Goal: Task Accomplishment & Management: Manage account settings

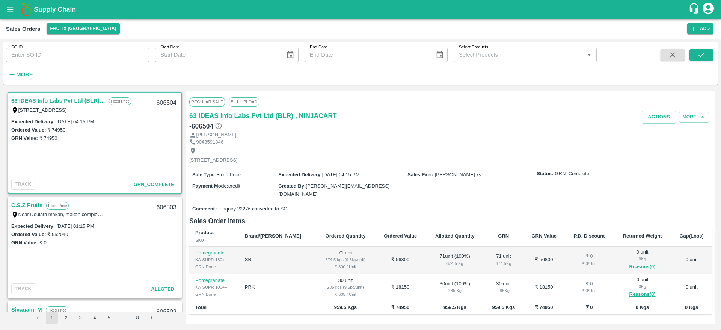
drag, startPoint x: 0, startPoint y: 0, endPoint x: 68, endPoint y: 14, distance: 69.4
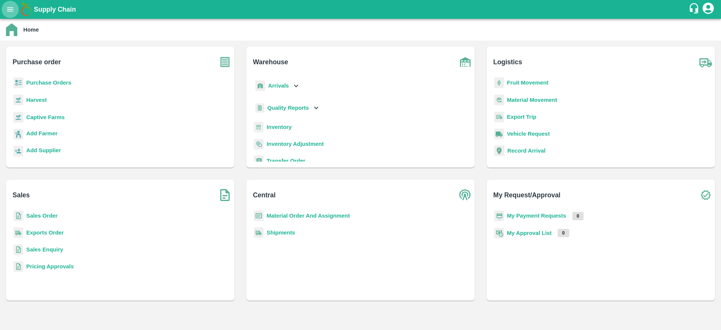
click at [9, 3] on button "open drawer" at bounding box center [10, 9] width 17 height 17
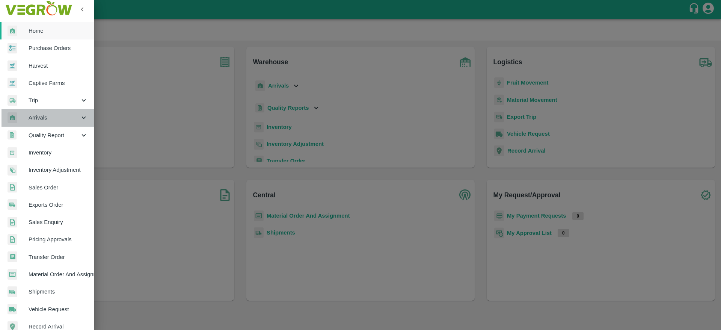
click at [70, 119] on span "Arrivals" at bounding box center [54, 117] width 51 height 8
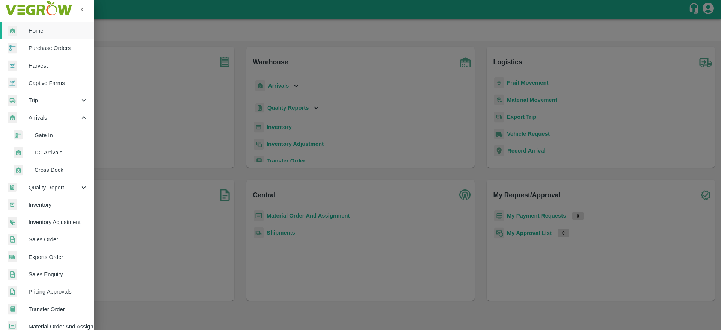
click at [51, 153] on span "DC Arrivals" at bounding box center [61, 152] width 53 height 8
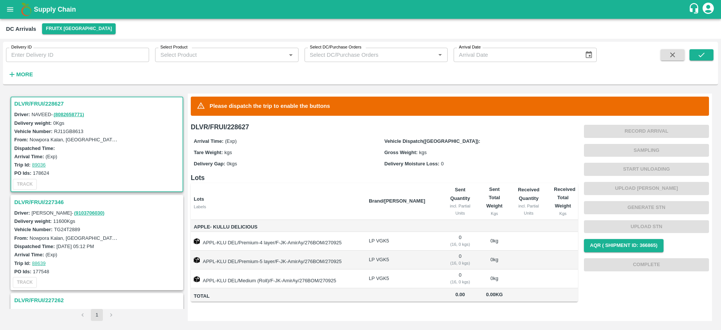
click at [41, 104] on h3 "DLVR/FRUI/228627" at bounding box center [98, 104] width 168 height 10
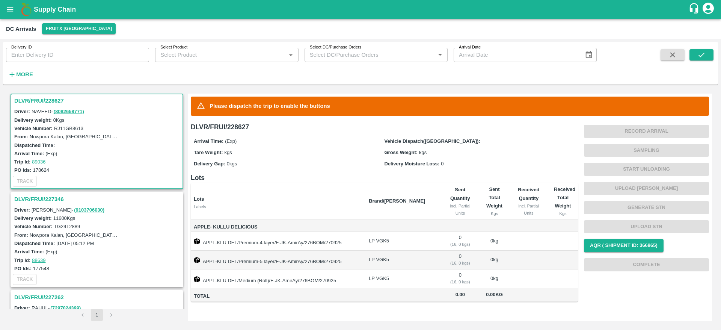
click at [42, 198] on h3 "DLVR/FRUI/227346" at bounding box center [98, 199] width 168 height 10
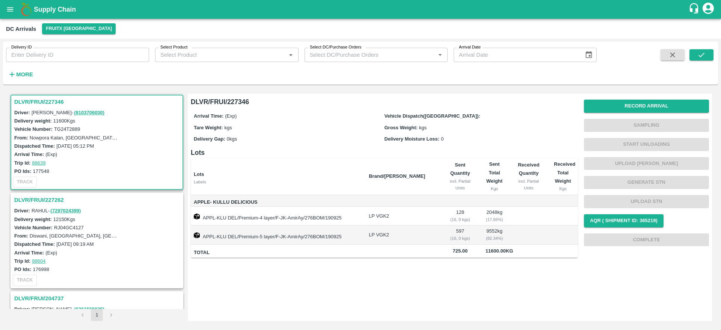
scroll to position [101, 0]
click at [43, 195] on h3 "DLVR/FRUI/227262" at bounding box center [98, 199] width 168 height 10
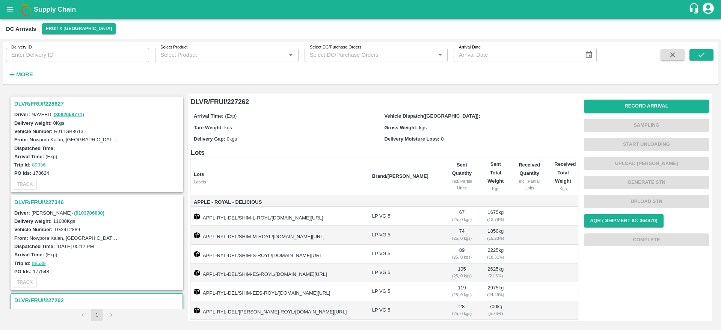
click at [41, 100] on h3 "DLVR/FRUI/228627" at bounding box center [98, 104] width 168 height 10
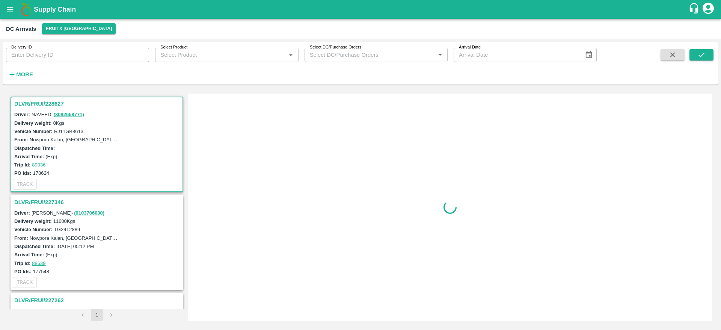
scroll to position [3, 0]
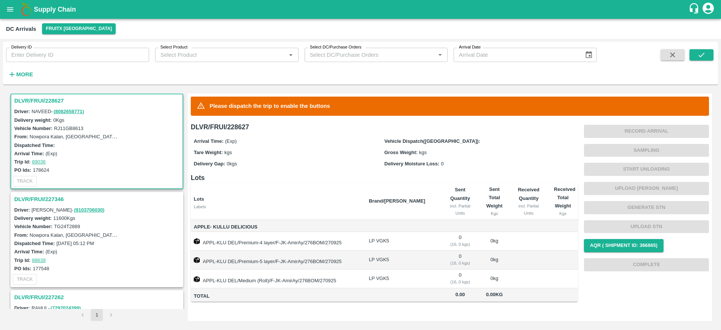
click at [36, 194] on h3 "DLVR/FRUI/227346" at bounding box center [98, 199] width 168 height 10
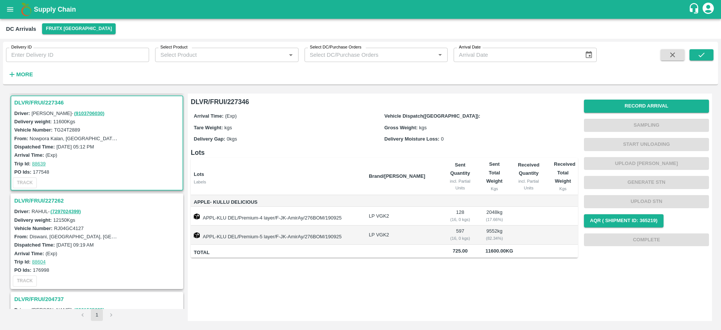
scroll to position [101, 0]
click at [36, 200] on h3 "DLVR/FRUI/227262" at bounding box center [98, 199] width 168 height 10
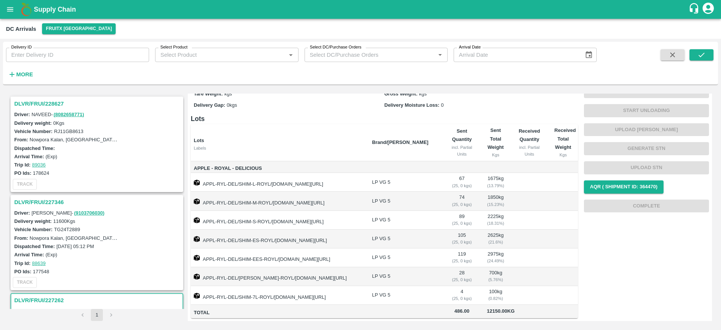
click at [44, 104] on h3 "DLVR/FRUI/228627" at bounding box center [98, 104] width 168 height 10
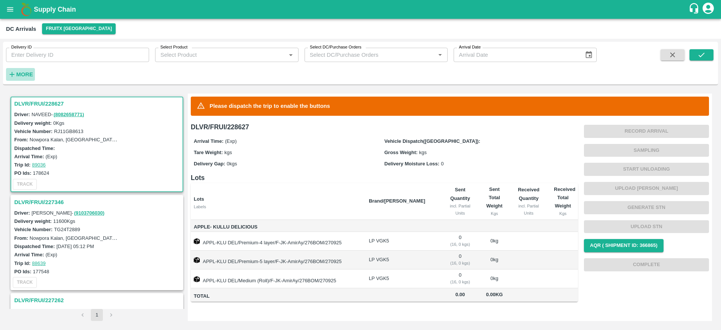
click at [22, 74] on strong "More" at bounding box center [24, 74] width 17 height 6
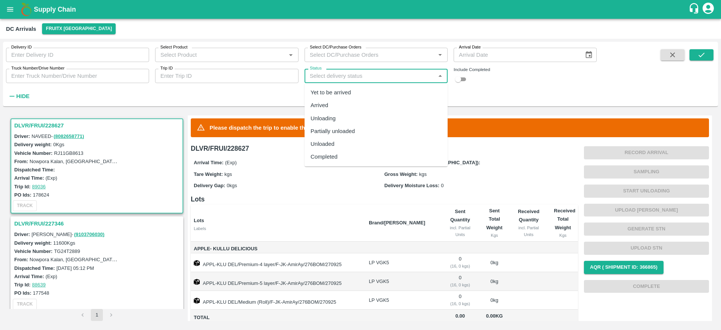
click at [379, 74] on input "Status" at bounding box center [370, 76] width 126 height 10
click at [319, 155] on div "Completed" at bounding box center [324, 157] width 27 height 8
type input "Completed"
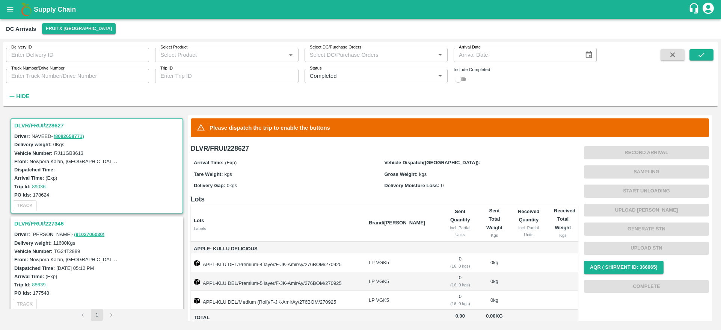
click at [461, 80] on input "checkbox" at bounding box center [458, 79] width 27 height 9
checkbox input "true"
click at [694, 55] on button "submit" at bounding box center [702, 54] width 24 height 11
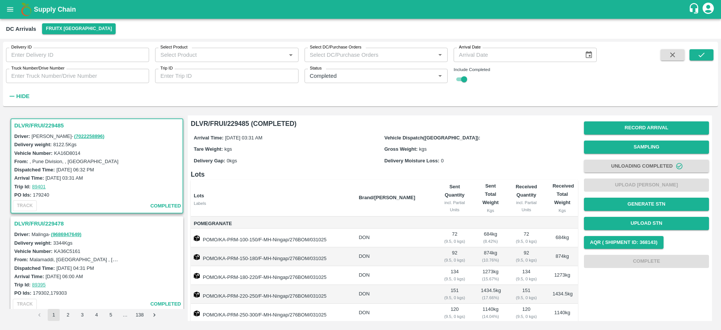
click at [32, 219] on h3 "DLVR/FRUI/229478" at bounding box center [98, 224] width 168 height 10
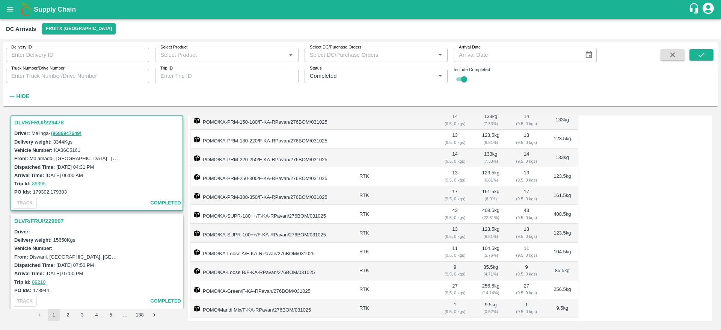
scroll to position [437, 0]
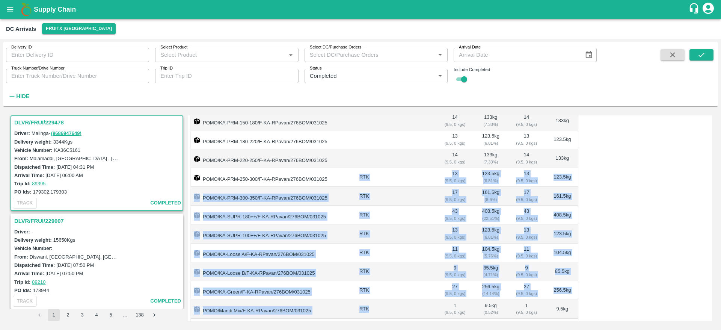
drag, startPoint x: 375, startPoint y: 178, endPoint x: 388, endPoint y: 308, distance: 130.7
click at [388, 308] on tbody "Pomegranate POMO/KA-PRM-100-150/F-KA-RPavan/276BOM/031025 PRK 17 ( 9.5, 0 kgs) …" at bounding box center [384, 56] width 387 height 552
click at [399, 196] on td "RTK" at bounding box center [394, 196] width 82 height 19
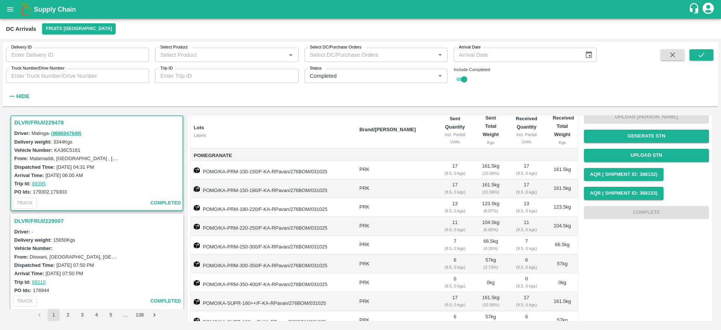
scroll to position [0, 0]
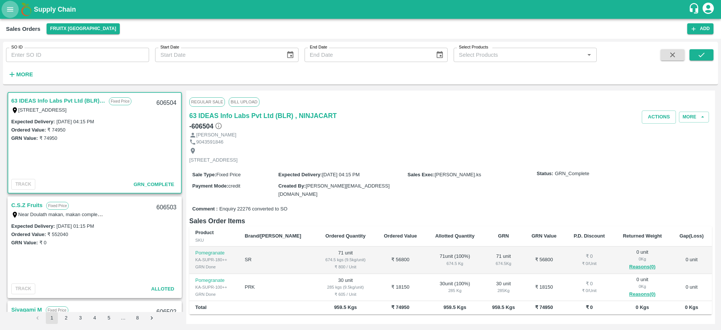
click at [7, 9] on icon "open drawer" at bounding box center [10, 9] width 8 height 8
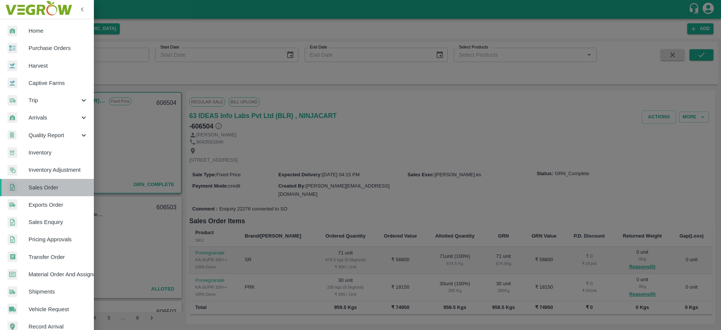
click at [52, 188] on span "Sales Order" at bounding box center [58, 187] width 59 height 8
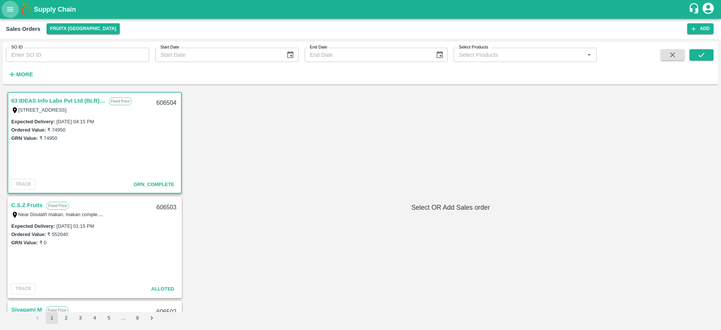
click at [9, 12] on icon "open drawer" at bounding box center [10, 9] width 8 height 8
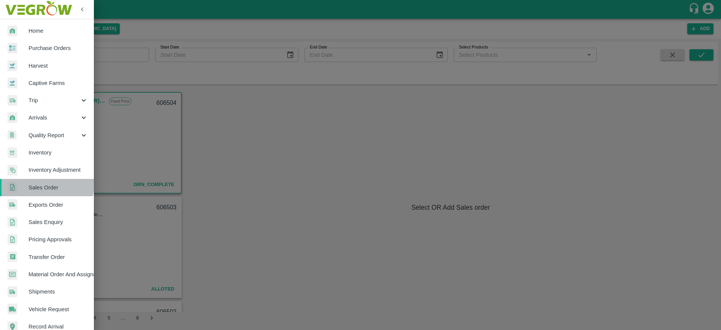
click at [46, 184] on span "Sales Order" at bounding box center [58, 187] width 59 height 8
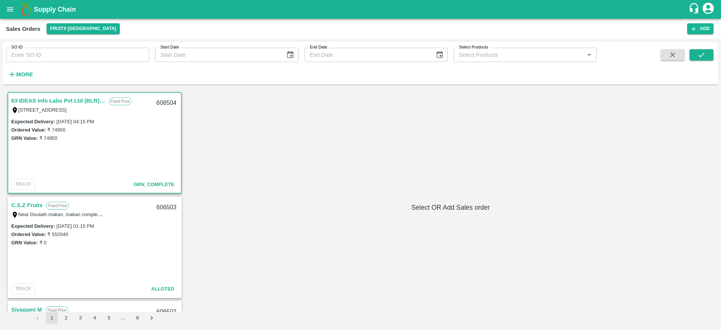
click at [56, 18] on div "Supply Chain" at bounding box center [360, 9] width 721 height 19
click at [52, 13] on h1 "Supply Chain" at bounding box center [361, 9] width 655 height 11
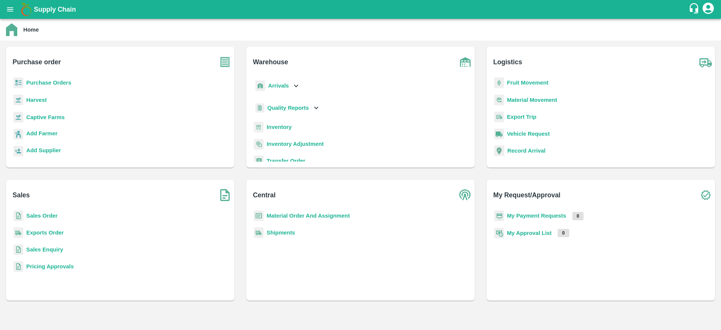
click at [35, 211] on p "Sales Order" at bounding box center [41, 215] width 31 height 8
click at [36, 215] on b "Sales Order" at bounding box center [41, 216] width 31 height 6
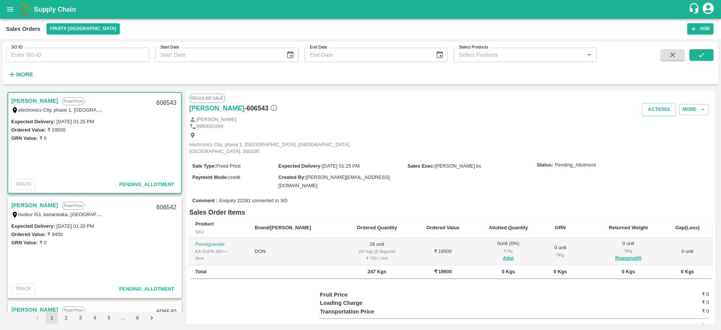
click at [35, 101] on link "[PERSON_NAME]" at bounding box center [34, 101] width 47 height 10
click at [168, 99] on div "606543" at bounding box center [166, 103] width 29 height 18
copy div "606543"
click at [503, 254] on button "Allot" at bounding box center [508, 258] width 11 height 9
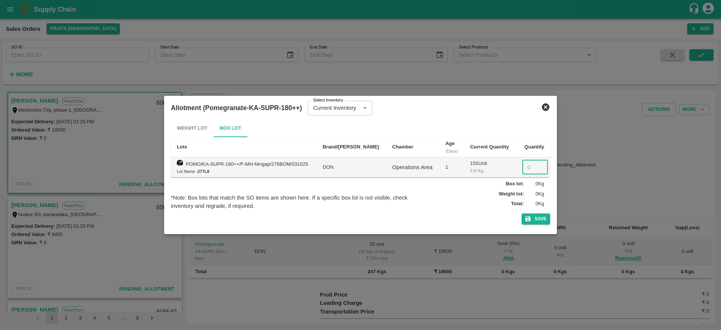
click at [524, 168] on input "number" at bounding box center [536, 167] width 26 height 14
type input "26"
click at [542, 219] on button "Save" at bounding box center [536, 218] width 29 height 11
click at [533, 220] on button "Save" at bounding box center [536, 218] width 29 height 11
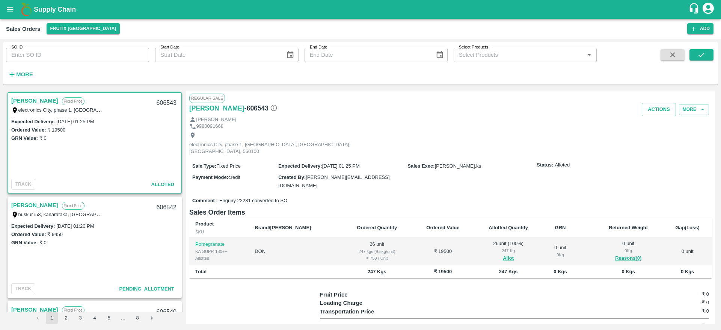
click at [12, 100] on link "[PERSON_NAME]" at bounding box center [34, 101] width 47 height 10
click at [653, 109] on button "Actions" at bounding box center [659, 109] width 34 height 13
click at [653, 137] on li "Deliver" at bounding box center [675, 138] width 79 height 13
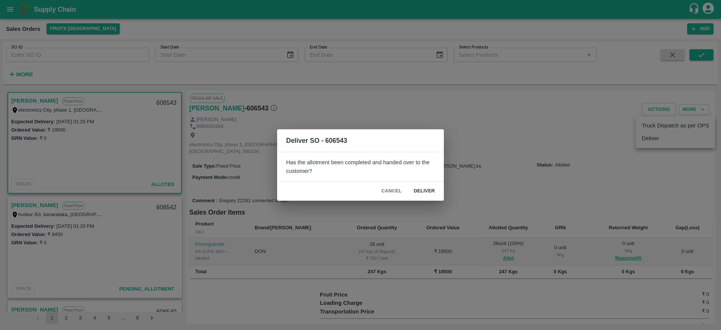
click at [424, 193] on button "Deliver" at bounding box center [424, 190] width 33 height 13
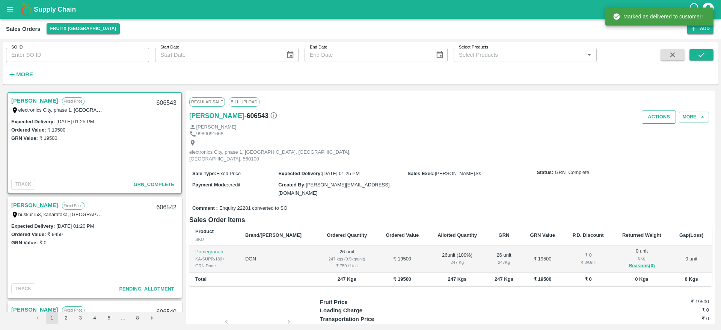
click at [659, 113] on button "Actions" at bounding box center [659, 116] width 34 height 13
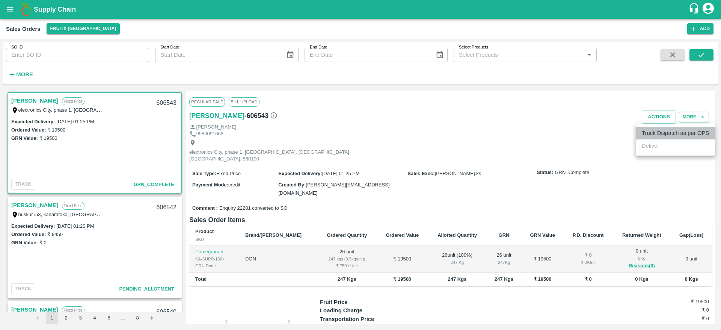
click at [654, 127] on li "Truck Dispatch as per OPS" at bounding box center [675, 133] width 79 height 13
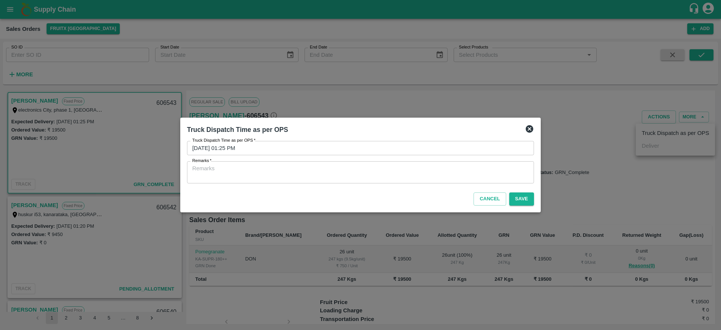
click at [412, 182] on div "x Remarks" at bounding box center [360, 172] width 347 height 22
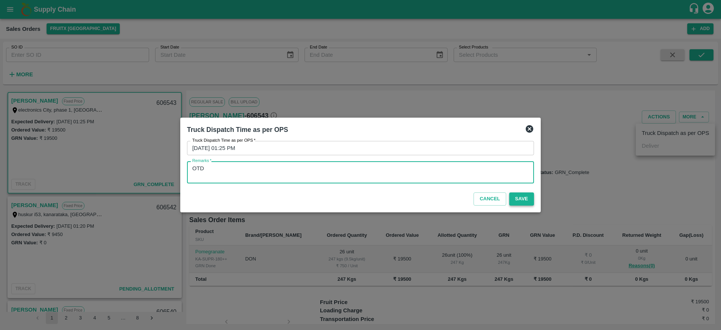
type textarea "OTD"
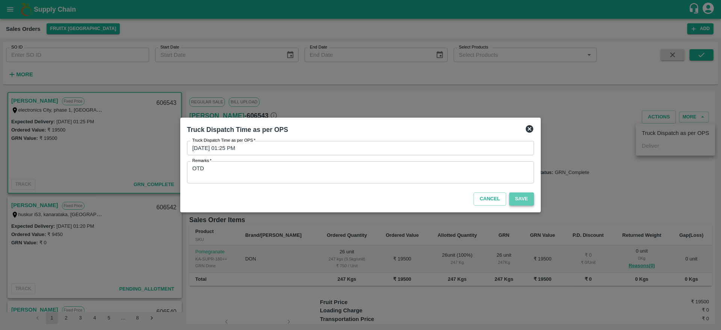
click at [518, 202] on button "Save" at bounding box center [521, 198] width 25 height 13
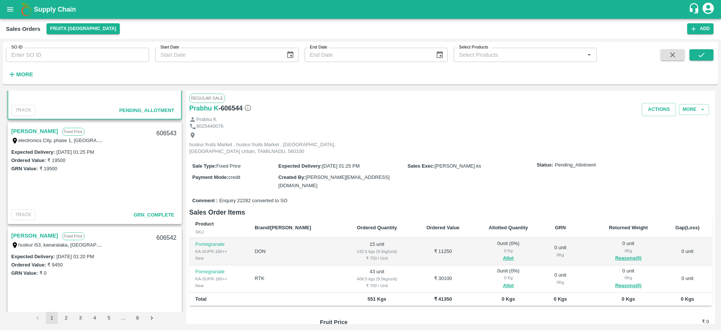
scroll to position [91, 0]
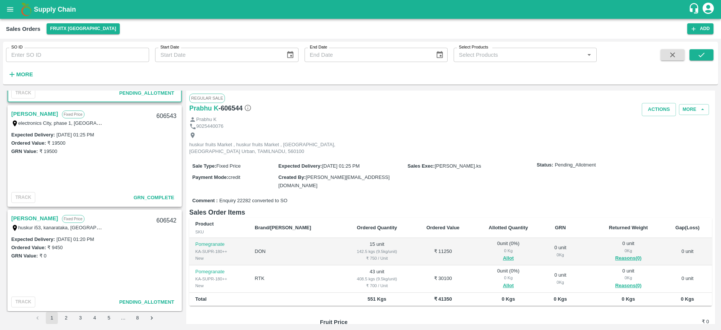
click at [27, 219] on link "[PERSON_NAME]" at bounding box center [34, 218] width 47 height 10
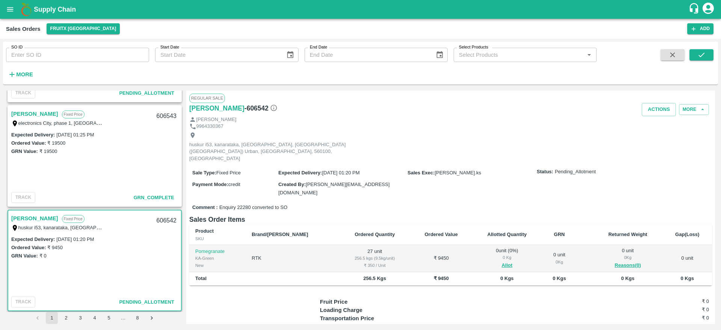
click at [27, 216] on link "[PERSON_NAME]" at bounding box center [34, 218] width 47 height 10
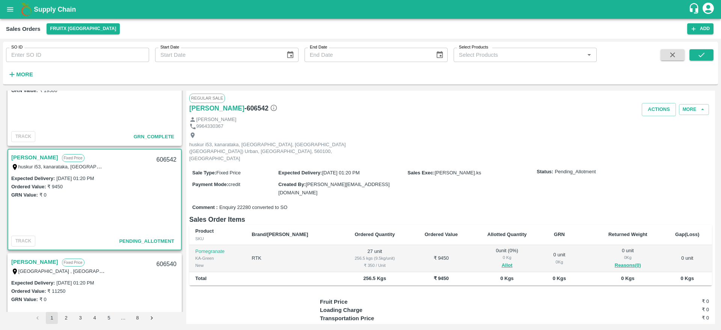
scroll to position [157, 0]
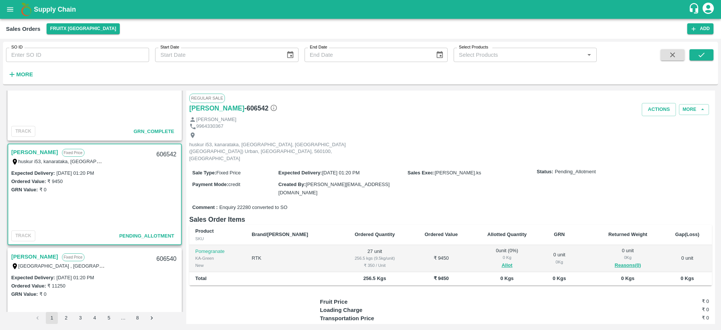
click at [18, 151] on link "[PERSON_NAME]" at bounding box center [34, 152] width 47 height 10
click at [502, 261] on button "Allot" at bounding box center [507, 265] width 11 height 9
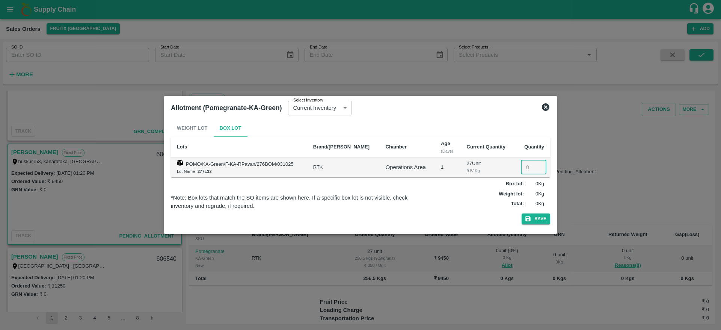
click at [524, 169] on input "number" at bounding box center [534, 167] width 26 height 14
type input "27"
click at [533, 218] on button "Save" at bounding box center [536, 218] width 29 height 11
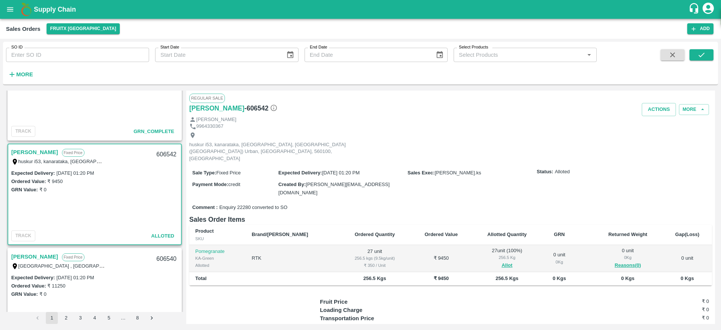
click at [164, 149] on div "606542" at bounding box center [166, 155] width 29 height 18
copy div "606542"
click at [660, 114] on button "Actions" at bounding box center [659, 109] width 34 height 13
click at [660, 141] on li "Deliver" at bounding box center [675, 138] width 79 height 13
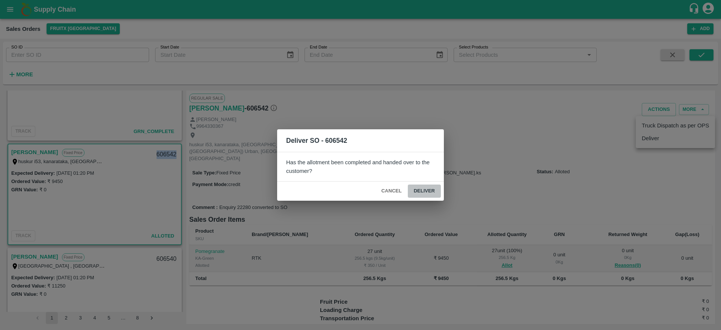
click at [428, 188] on button "Deliver" at bounding box center [424, 190] width 33 height 13
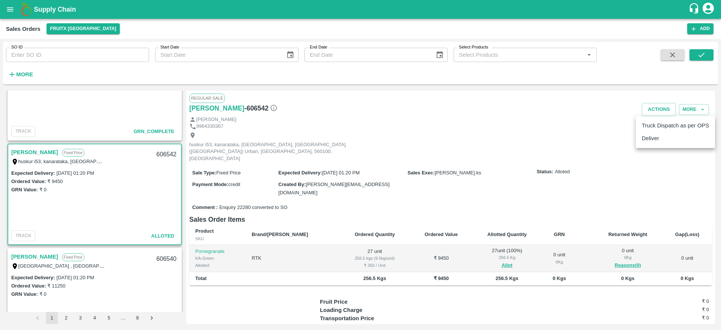
click at [547, 168] on div at bounding box center [360, 165] width 721 height 330
click at [29, 154] on link "[PERSON_NAME]" at bounding box center [34, 152] width 47 height 10
click at [160, 154] on div "606542" at bounding box center [166, 155] width 29 height 18
copy div "606542"
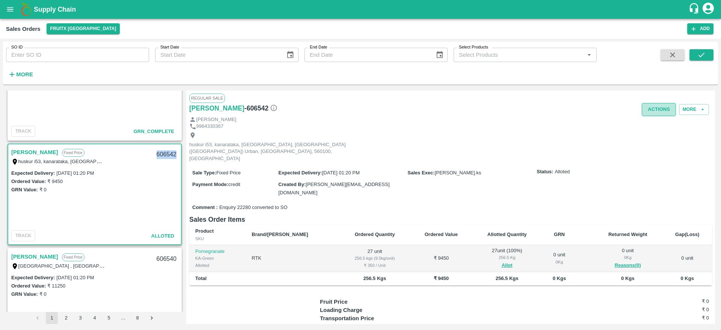
click at [653, 105] on button "Actions" at bounding box center [659, 109] width 34 height 13
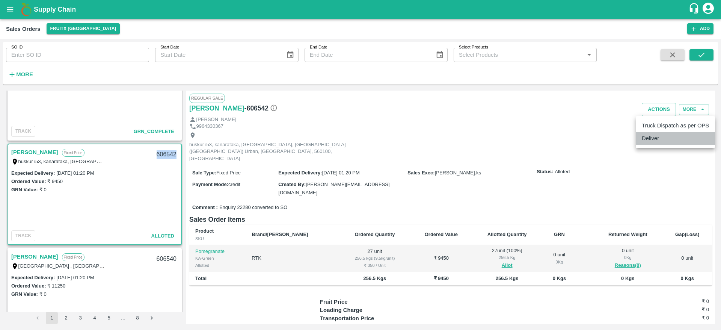
click at [659, 143] on li "Deliver" at bounding box center [675, 138] width 79 height 13
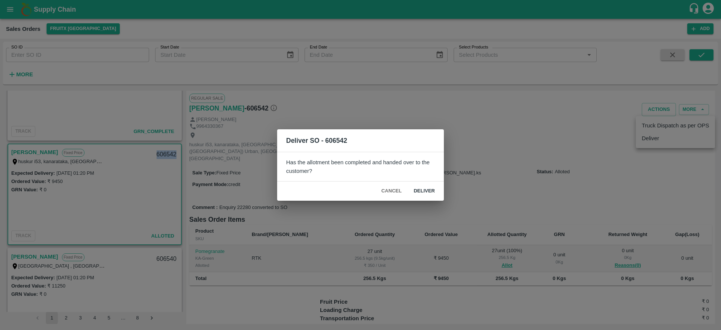
click at [423, 187] on button "Deliver" at bounding box center [424, 190] width 33 height 13
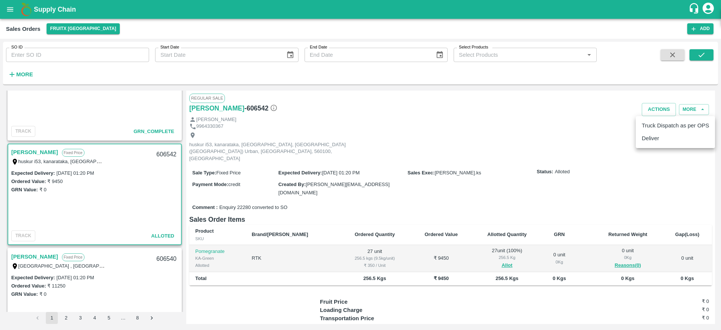
click at [488, 196] on div at bounding box center [360, 165] width 721 height 330
click at [653, 102] on div "Regular Sale" at bounding box center [450, 98] width 523 height 9
click at [653, 106] on button "Actions" at bounding box center [659, 109] width 34 height 13
click at [659, 134] on li "Deliver" at bounding box center [675, 138] width 79 height 13
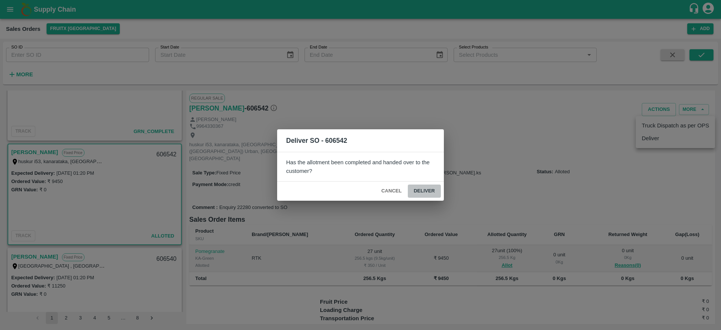
click at [434, 197] on button "Deliver" at bounding box center [424, 190] width 33 height 13
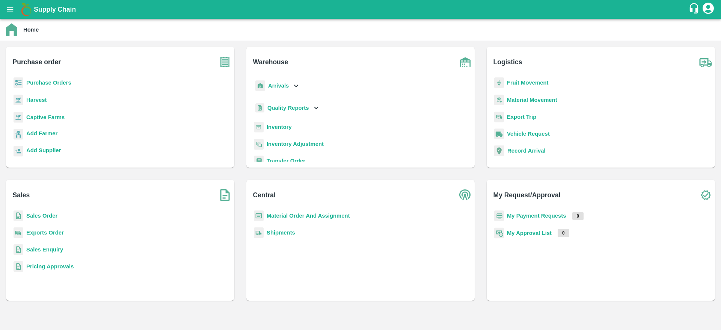
click at [29, 213] on b "Sales Order" at bounding box center [41, 216] width 31 height 6
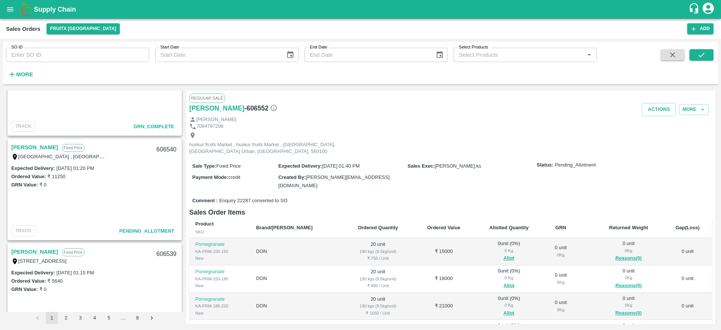
scroll to position [790, 0]
click at [27, 147] on link "[PERSON_NAME]" at bounding box center [34, 147] width 47 height 10
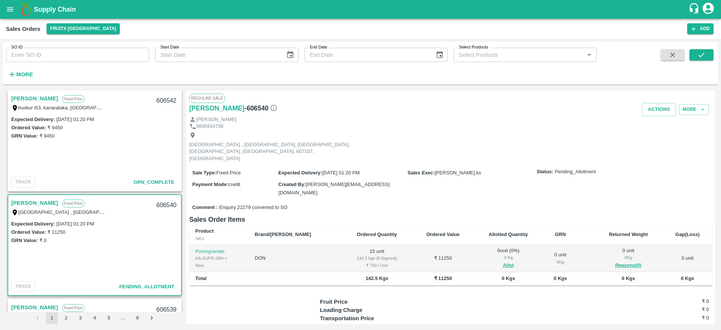
scroll to position [729, 0]
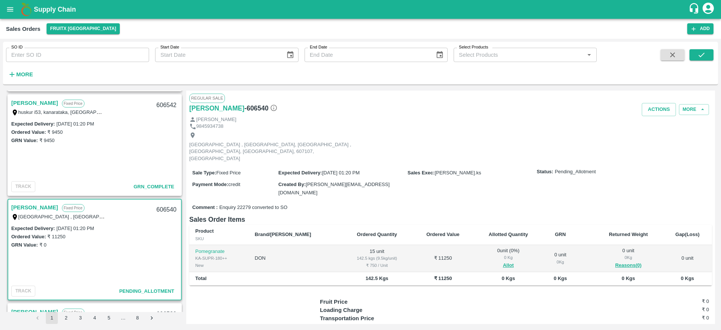
click at [30, 105] on link "[PERSON_NAME]" at bounding box center [34, 103] width 47 height 10
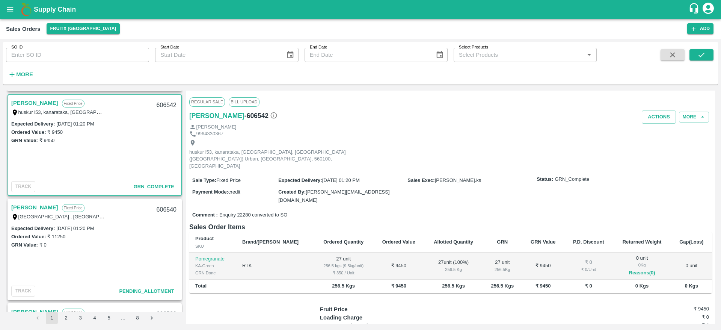
click at [647, 125] on div "[PERSON_NAME]" at bounding box center [450, 127] width 523 height 7
click at [650, 122] on button "Actions" at bounding box center [659, 116] width 34 height 13
click at [644, 132] on li "Truck Dispatch as per OPS" at bounding box center [675, 133] width 79 height 13
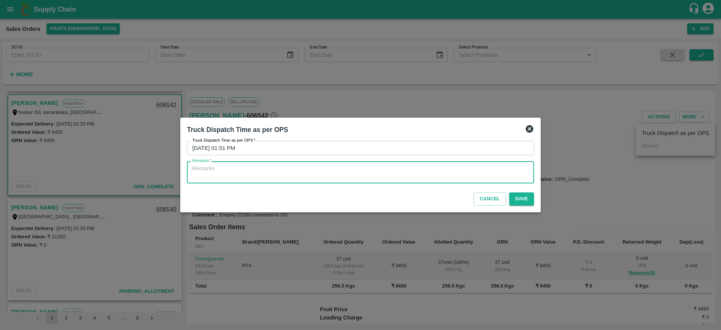
click at [308, 171] on textarea "Remarks   *" at bounding box center [360, 173] width 337 height 16
type textarea "otd"
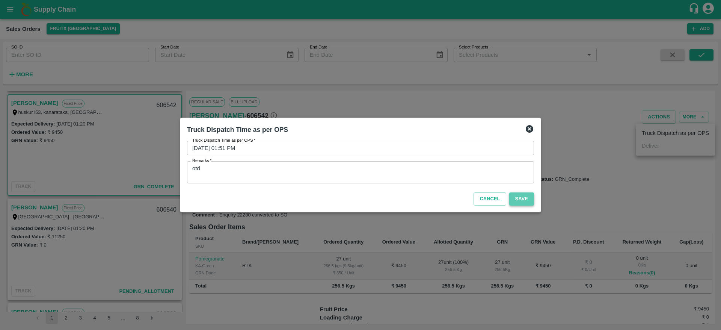
click at [527, 201] on button "Save" at bounding box center [521, 198] width 25 height 13
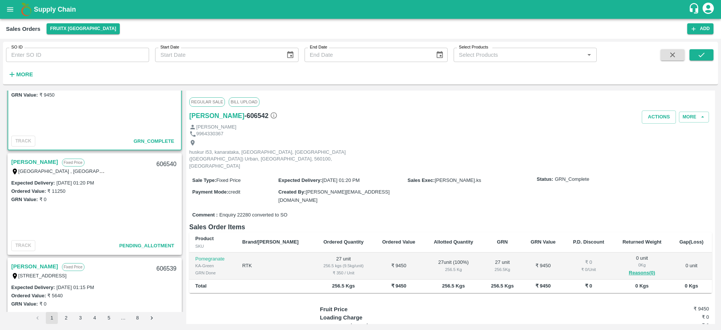
scroll to position [813, 0]
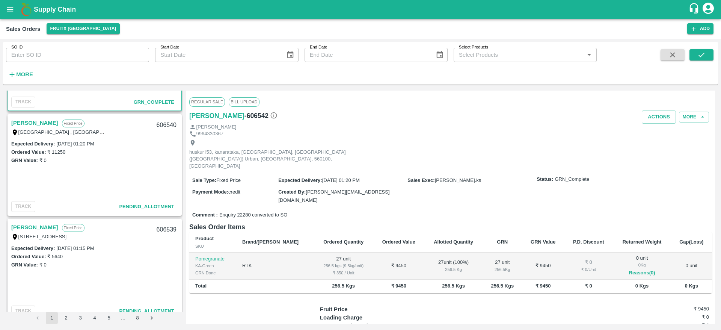
click at [32, 126] on link "[PERSON_NAME]" at bounding box center [34, 123] width 47 height 10
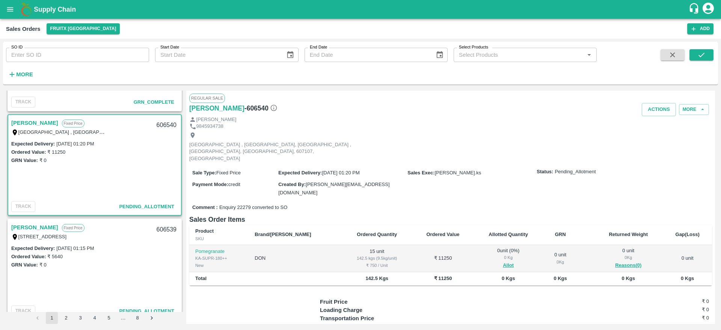
click at [31, 123] on link "[PERSON_NAME]" at bounding box center [34, 123] width 47 height 10
click at [161, 125] on div "606540" at bounding box center [166, 125] width 29 height 18
click at [412, 147] on div "[GEOGRAPHIC_DATA] , [GEOGRAPHIC_DATA], [GEOGRAPHIC_DATA] , [GEOGRAPHIC_DATA], […" at bounding box center [450, 147] width 523 height 34
click at [32, 121] on link "[PERSON_NAME]" at bounding box center [34, 123] width 47 height 10
click at [503, 261] on button "Allot" at bounding box center [508, 265] width 11 height 9
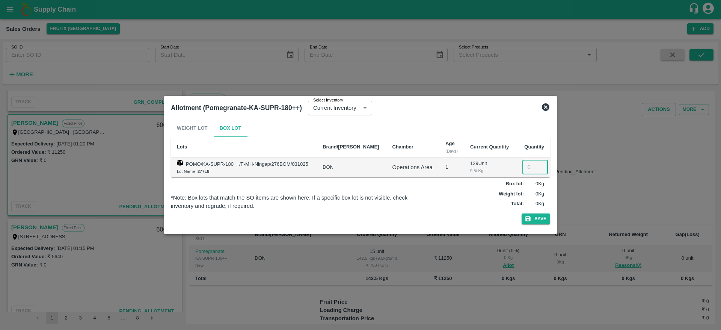
click at [527, 168] on input "number" at bounding box center [536, 167] width 26 height 14
type input "15"
click at [547, 220] on button "Save" at bounding box center [536, 218] width 29 height 11
click at [418, 200] on div "*Note: Box lots that match the SO items are shown here. If a specific box lot i…" at bounding box center [297, 201] width 253 height 17
click at [544, 110] on icon at bounding box center [545, 107] width 9 height 9
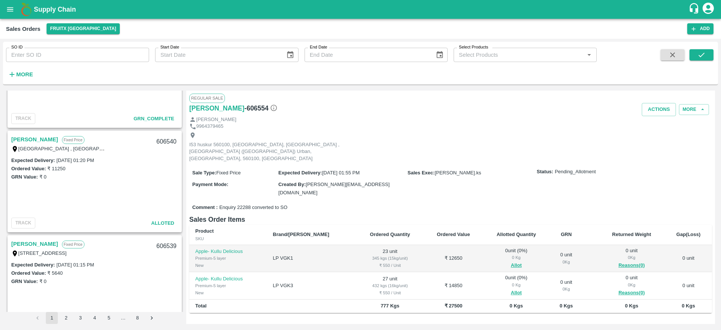
scroll to position [899, 0]
click at [19, 137] on link "[PERSON_NAME]" at bounding box center [34, 142] width 47 height 10
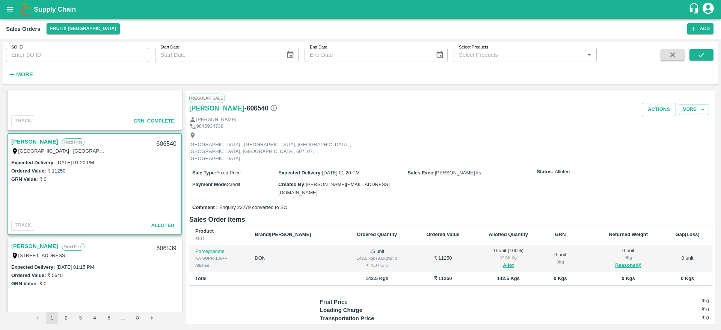
click at [168, 142] on div "606540" at bounding box center [166, 144] width 29 height 18
copy div "606540"
click at [648, 109] on button "Actions" at bounding box center [659, 109] width 34 height 13
click at [646, 134] on li "Deliver" at bounding box center [675, 138] width 79 height 13
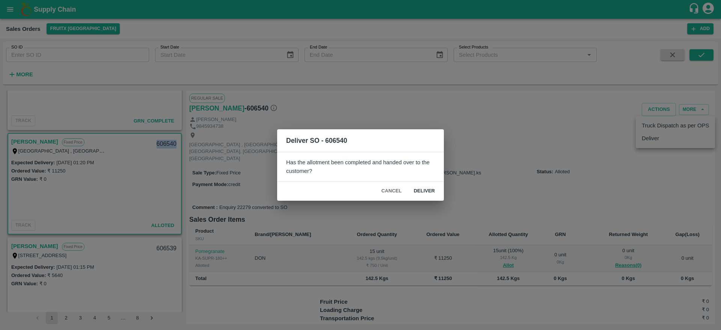
click at [410, 195] on button "Deliver" at bounding box center [424, 190] width 33 height 13
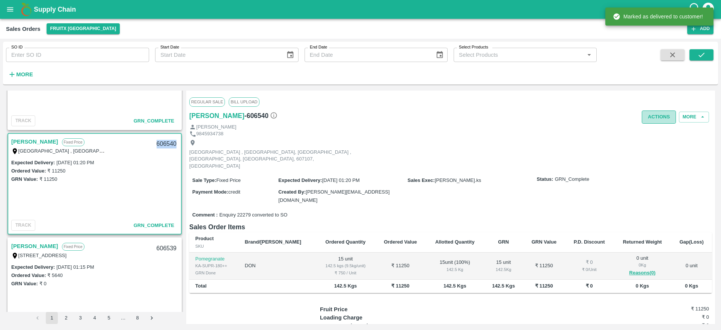
click at [660, 118] on button "Actions" at bounding box center [659, 116] width 34 height 13
click at [657, 137] on li "Truck Dispatch as per OPS" at bounding box center [675, 133] width 79 height 13
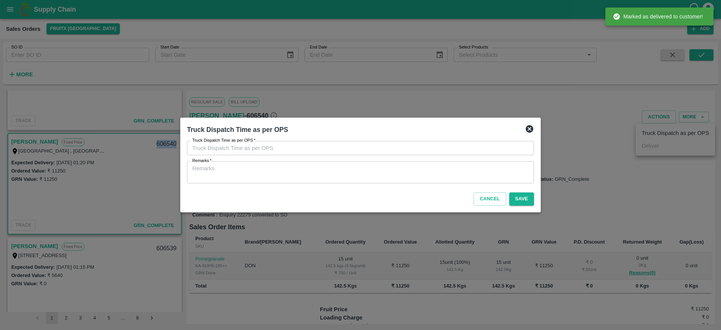
type input "04/10/2025 01:54 PM"
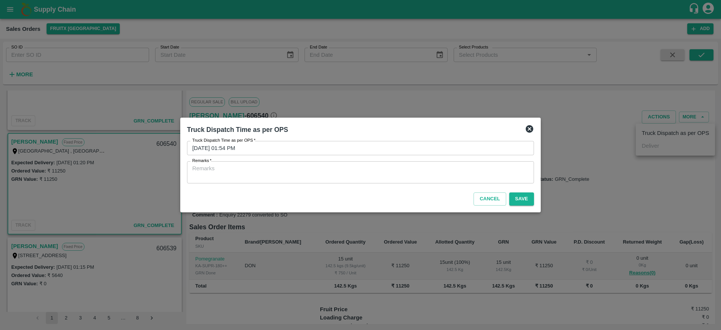
click at [423, 162] on div "x Remarks" at bounding box center [360, 172] width 347 height 22
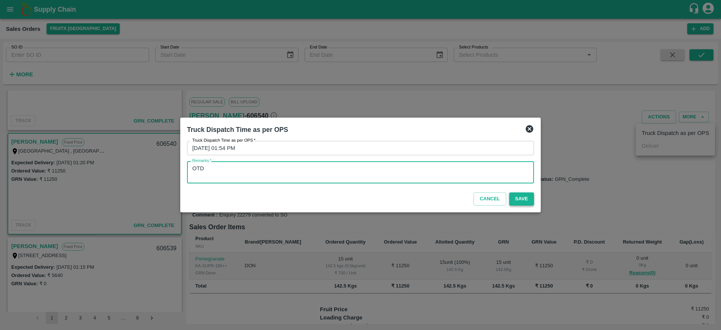
type textarea "OTD"
click at [528, 201] on button "Save" at bounding box center [521, 198] width 25 height 13
click at [249, 179] on textarea "OTD" at bounding box center [360, 173] width 337 height 16
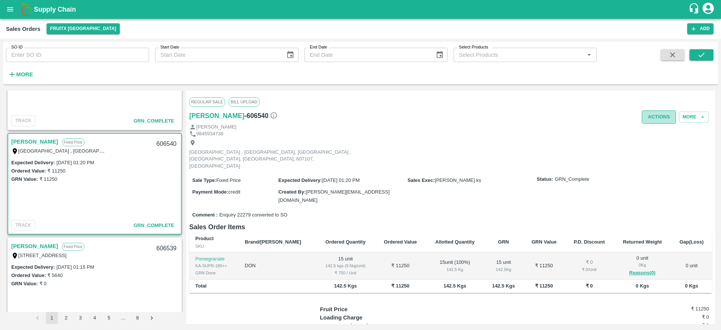
click at [669, 117] on button "Actions" at bounding box center [659, 116] width 34 height 13
click at [454, 125] on div at bounding box center [360, 165] width 721 height 330
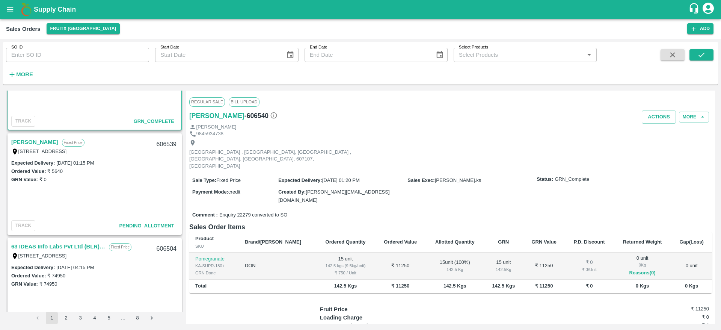
scroll to position [1008, 0]
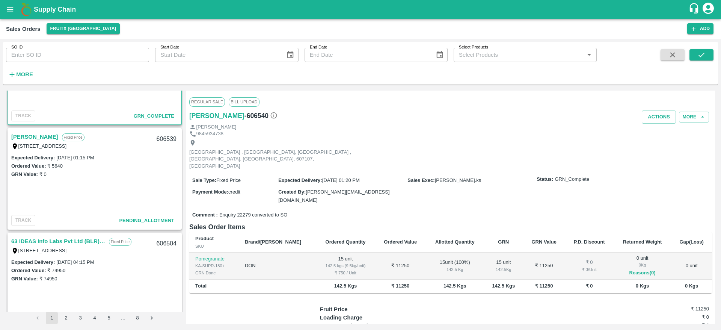
click at [35, 136] on link "[PERSON_NAME]" at bounding box center [34, 137] width 47 height 10
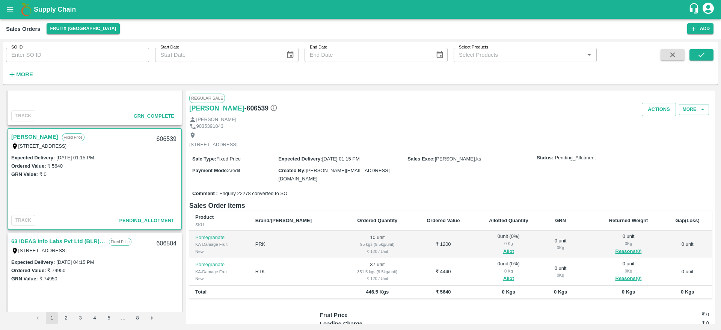
click at [41, 135] on link "[PERSON_NAME]" at bounding box center [34, 137] width 47 height 10
click at [35, 137] on link "[PERSON_NAME]" at bounding box center [34, 137] width 47 height 10
click at [39, 139] on link "[PERSON_NAME]" at bounding box center [34, 137] width 47 height 10
click at [163, 142] on div "606539" at bounding box center [166, 139] width 29 height 18
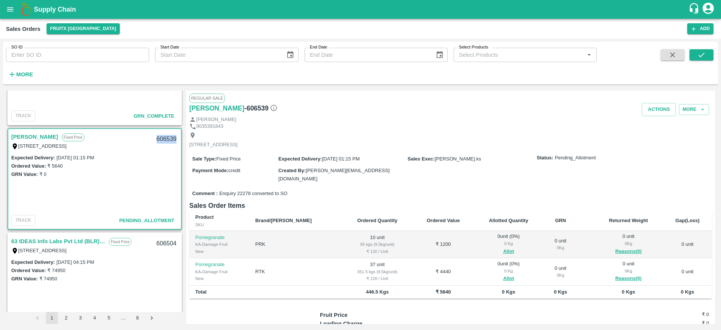
copy div "606539"
click at [503, 250] on button "Allot" at bounding box center [508, 251] width 11 height 9
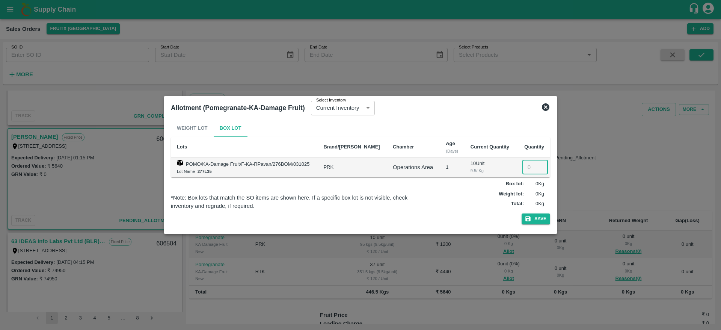
click at [525, 168] on input "number" at bounding box center [536, 167] width 26 height 14
type input "10"
click at [532, 217] on button "Save" at bounding box center [536, 218] width 29 height 11
click at [544, 109] on icon at bounding box center [546, 107] width 8 height 8
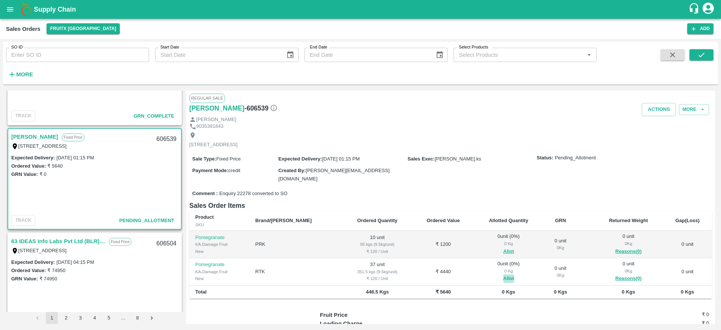
click at [503, 278] on button "Allot" at bounding box center [508, 278] width 11 height 9
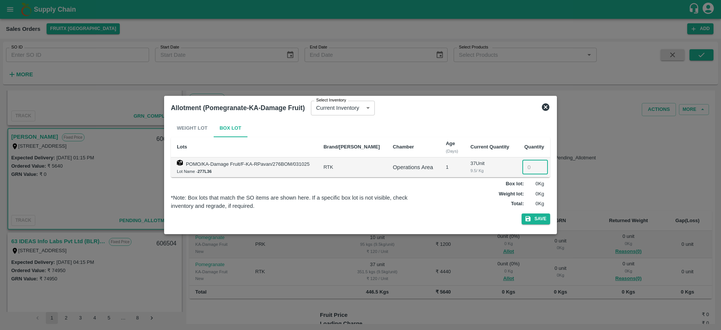
click at [527, 169] on input "number" at bounding box center [536, 167] width 26 height 14
type input "37"
click at [536, 218] on button "Save" at bounding box center [536, 218] width 29 height 11
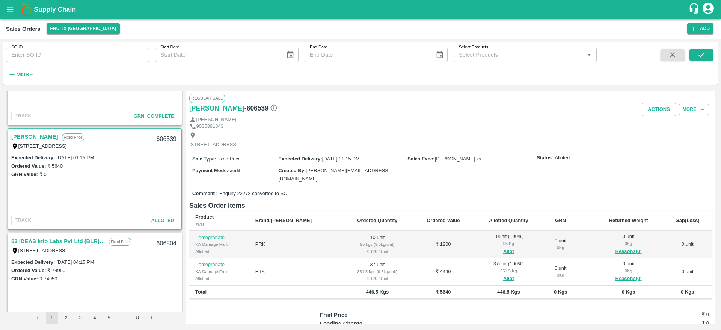
click at [169, 133] on div "606539" at bounding box center [166, 139] width 29 height 18
copy div "606539"
click at [666, 108] on button "Actions" at bounding box center [659, 109] width 34 height 13
click at [662, 136] on li "Deliver" at bounding box center [675, 138] width 79 height 13
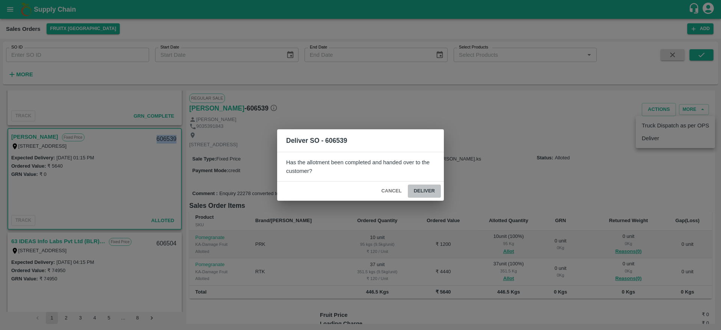
click at [410, 185] on button "Deliver" at bounding box center [424, 190] width 33 height 13
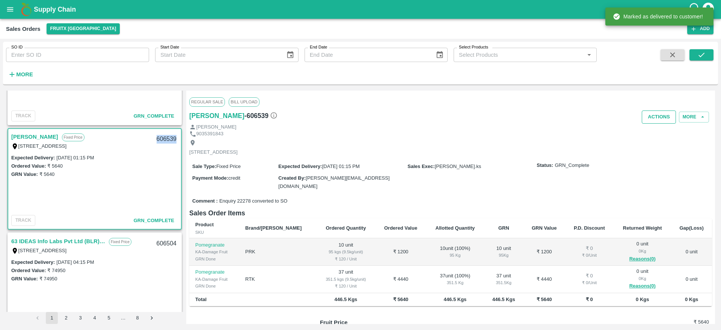
click at [650, 113] on button "Actions" at bounding box center [659, 116] width 34 height 13
click at [651, 132] on li "Truck Dispatch as per OPS" at bounding box center [675, 133] width 79 height 13
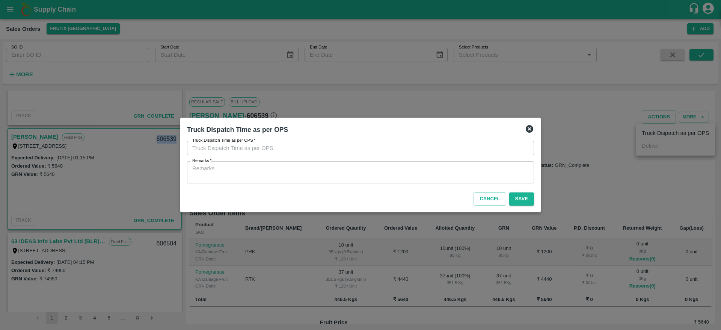
type input "04/10/2025 01:58 PM"
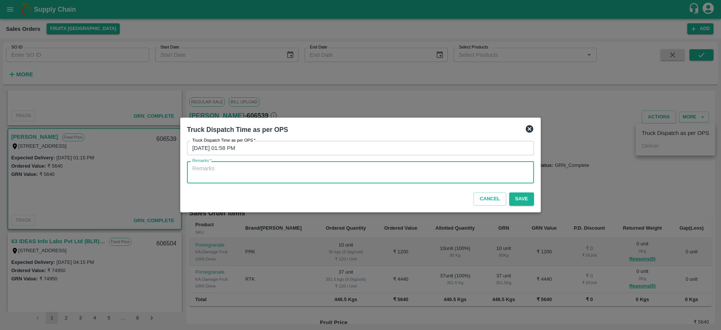
click at [376, 172] on textarea "Remarks   *" at bounding box center [360, 173] width 337 height 16
type textarea "OTD"
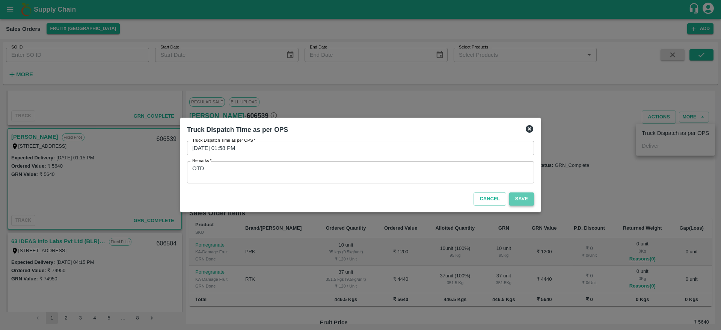
click at [517, 199] on button "Save" at bounding box center [521, 198] width 25 height 13
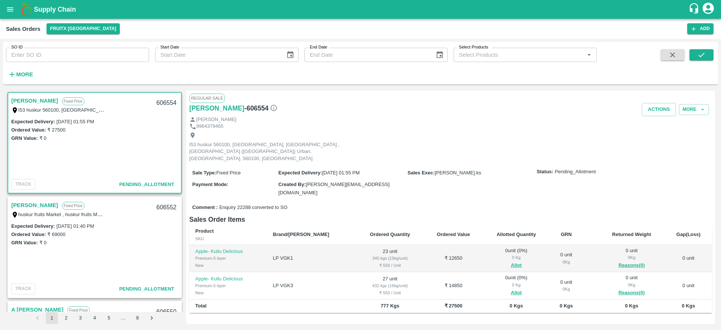
click at [27, 100] on link "[PERSON_NAME]" at bounding box center [34, 101] width 47 height 10
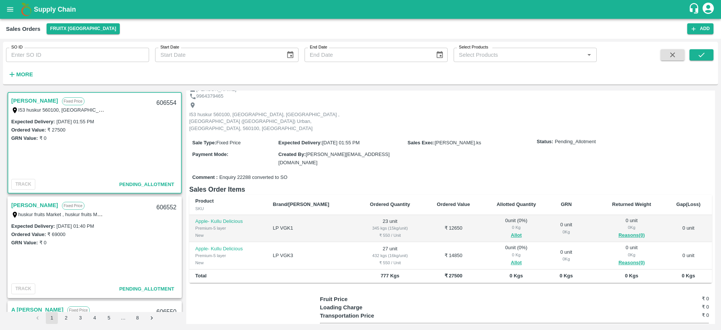
scroll to position [31, 0]
click at [169, 98] on div "606554" at bounding box center [166, 103] width 29 height 18
copy div "606554"
click at [511, 230] on button "Allot" at bounding box center [516, 234] width 11 height 9
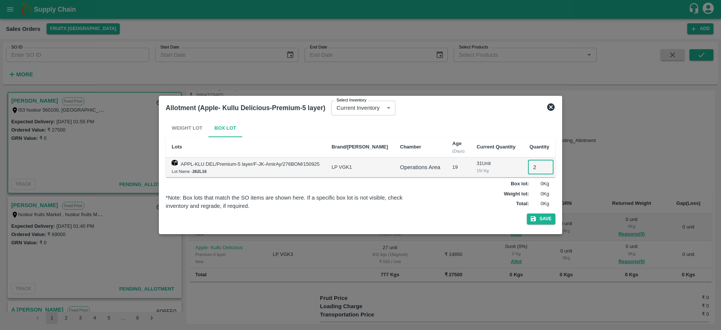
click at [530, 167] on input "2" at bounding box center [541, 167] width 26 height 14
type input "23"
click at [540, 222] on button "Save" at bounding box center [541, 218] width 29 height 11
click at [547, 104] on icon at bounding box center [551, 107] width 8 height 8
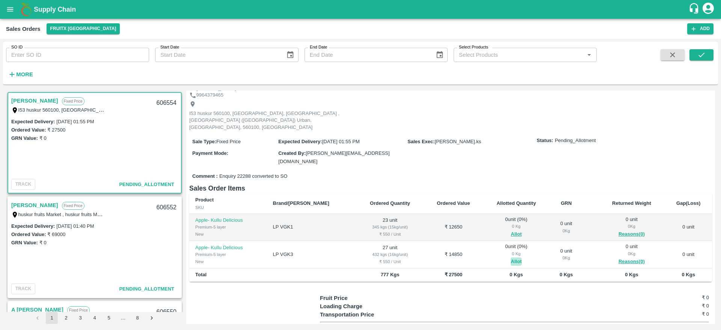
click at [511, 257] on button "Allot" at bounding box center [516, 261] width 11 height 9
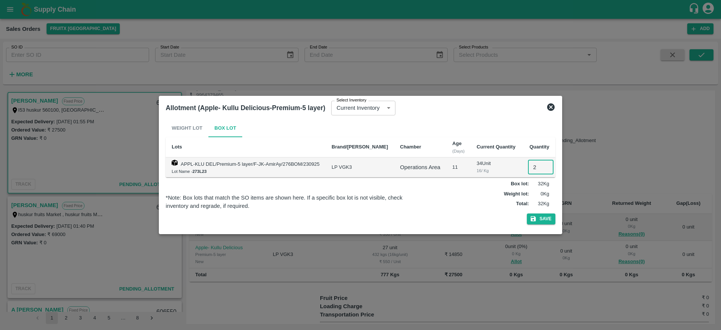
click at [529, 167] on input "2" at bounding box center [541, 167] width 26 height 14
type input "27"
click at [539, 221] on button "Save" at bounding box center [541, 218] width 29 height 11
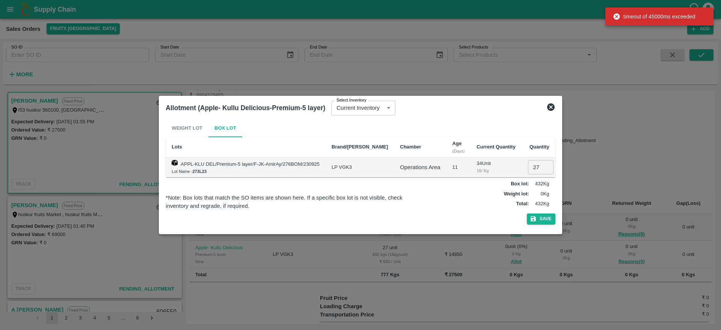
click at [550, 101] on div "Allotment (Apple- Kullu Delicious-Premium-5 layer) Select Inventory Current Inv…" at bounding box center [361, 108] width 396 height 17
click at [547, 104] on icon at bounding box center [551, 107] width 8 height 8
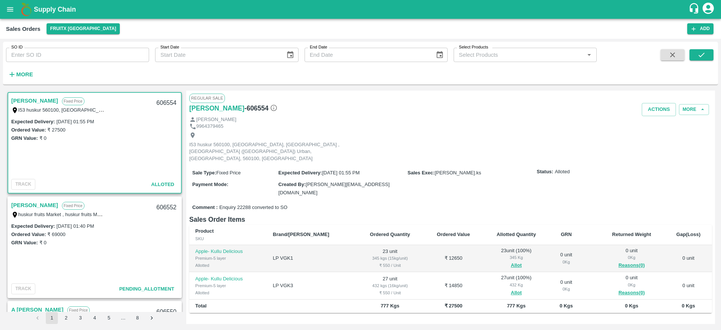
click at [23, 98] on link "[PERSON_NAME]" at bounding box center [34, 101] width 47 height 10
click at [171, 99] on div "606554" at bounding box center [166, 103] width 29 height 18
copy div "606554"
click at [653, 116] on div "[PERSON_NAME]" at bounding box center [450, 119] width 523 height 7
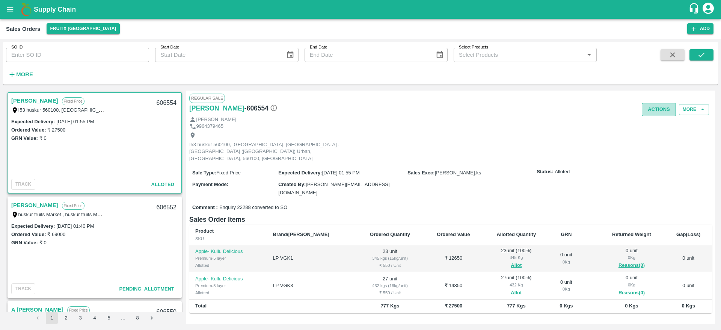
click at [654, 110] on button "Actions" at bounding box center [659, 109] width 34 height 13
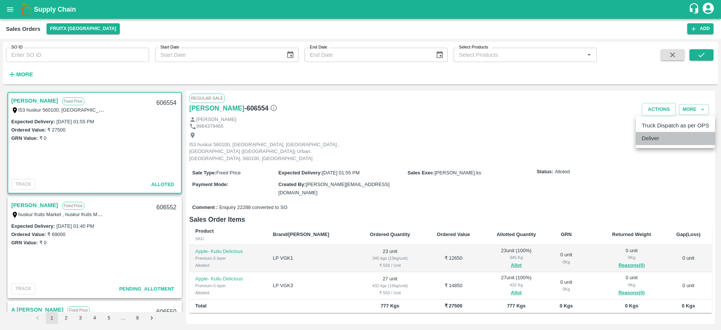
click at [656, 144] on li "Deliver" at bounding box center [675, 138] width 79 height 13
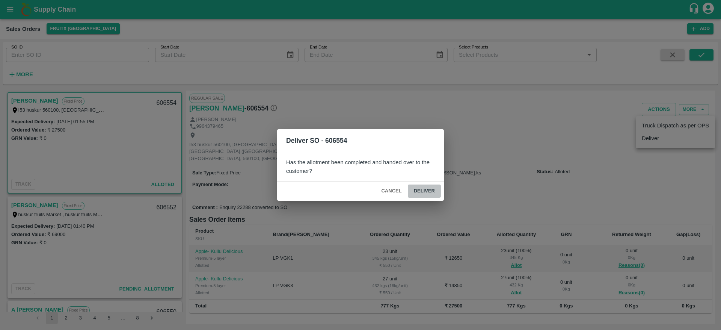
click at [433, 186] on button "Deliver" at bounding box center [424, 190] width 33 height 13
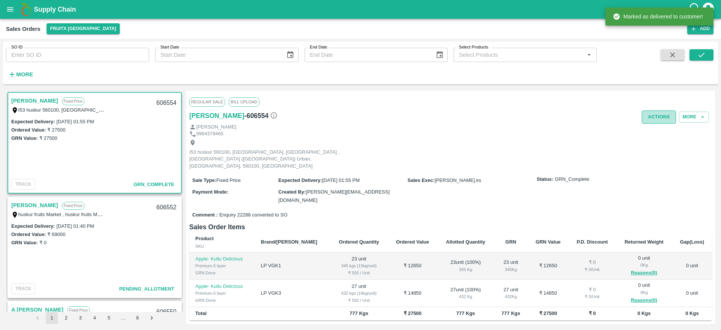
click at [650, 118] on button "Actions" at bounding box center [659, 116] width 34 height 13
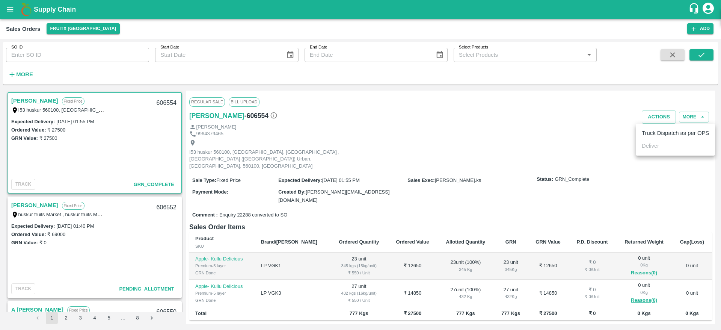
click at [663, 141] on ul "Truck Dispatch as per OPS Deliver" at bounding box center [675, 140] width 79 height 32
click at [662, 137] on li "Truck Dispatch as per OPS" at bounding box center [675, 133] width 79 height 13
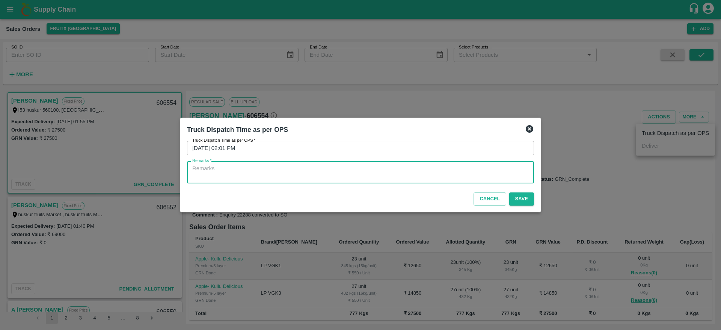
click at [384, 168] on textarea "Remarks   *" at bounding box center [360, 173] width 337 height 16
type textarea "OTD"
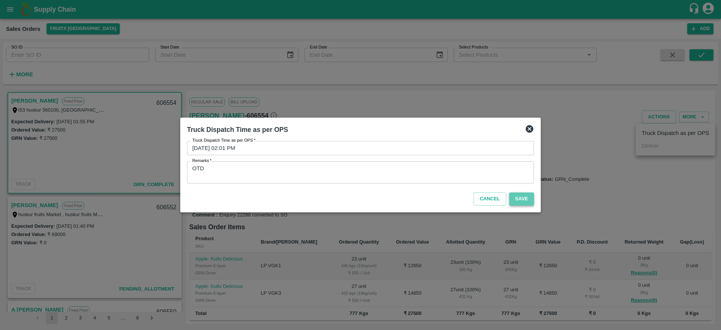
click at [515, 204] on button "Save" at bounding box center [521, 198] width 25 height 13
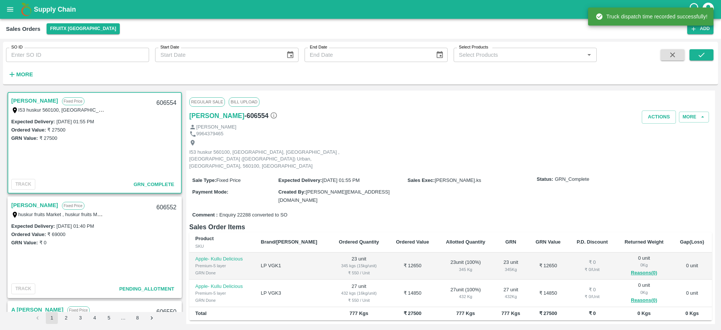
scroll to position [74, 0]
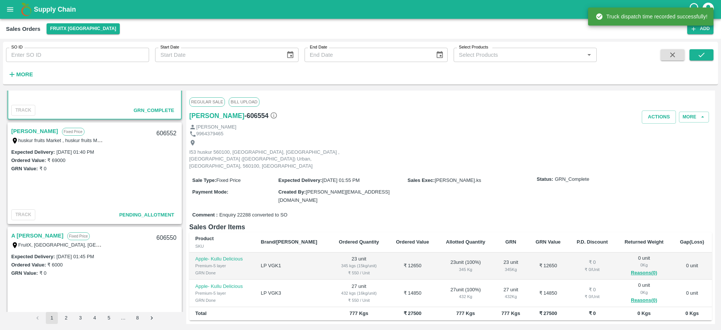
click at [34, 134] on link "[PERSON_NAME]" at bounding box center [34, 131] width 47 height 10
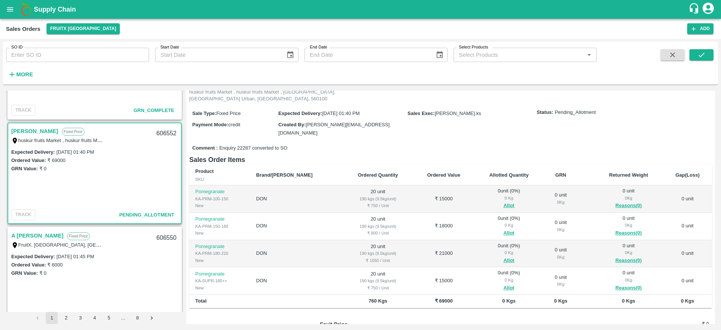
scroll to position [57, 0]
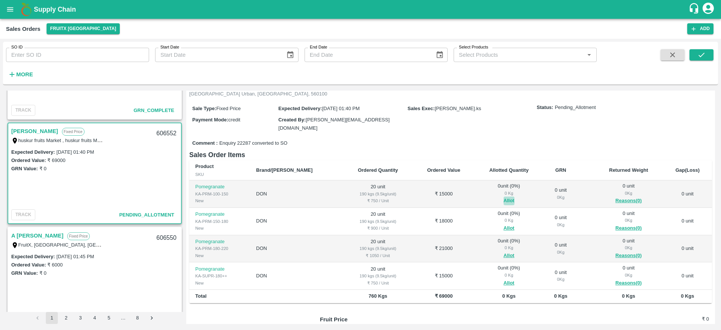
click at [504, 196] on button "Allot" at bounding box center [509, 200] width 11 height 9
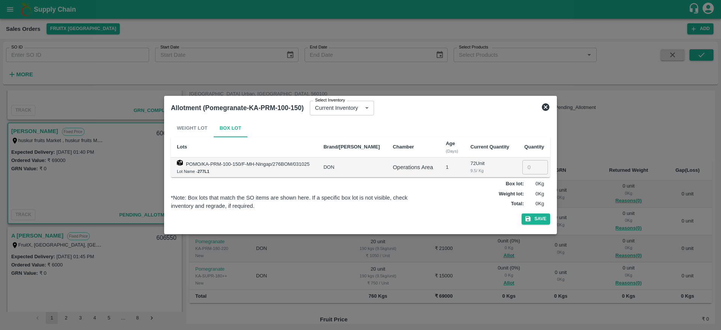
click at [525, 166] on input "number" at bounding box center [536, 167] width 26 height 14
type input "20"
click at [541, 222] on button "Save" at bounding box center [536, 218] width 29 height 11
click at [547, 106] on icon at bounding box center [545, 107] width 9 height 9
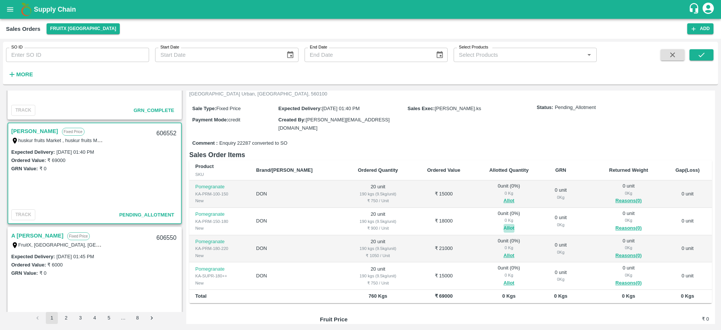
click at [504, 224] on button "Allot" at bounding box center [509, 228] width 11 height 9
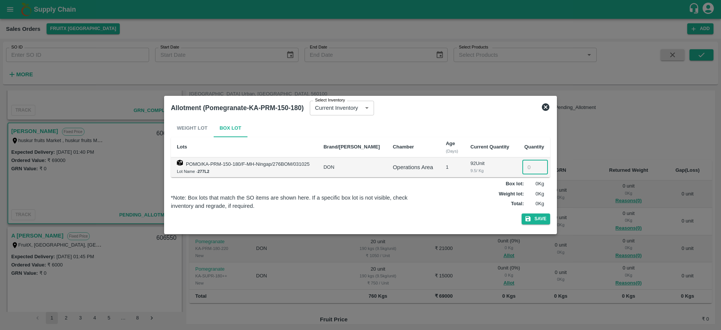
click at [531, 164] on input "number" at bounding box center [536, 167] width 26 height 14
type input "20"
click at [528, 216] on icon "button" at bounding box center [528, 218] width 5 height 5
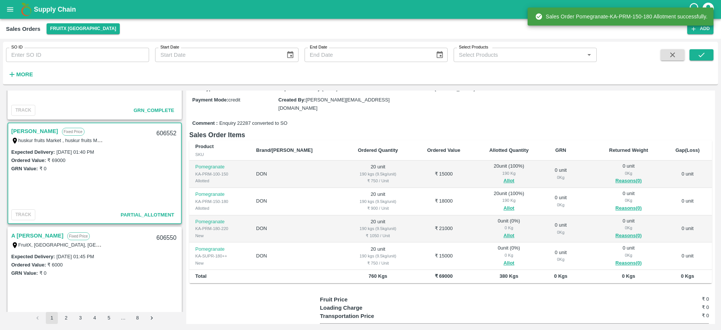
scroll to position [79, 0]
click at [504, 230] on button "Allot" at bounding box center [509, 234] width 11 height 9
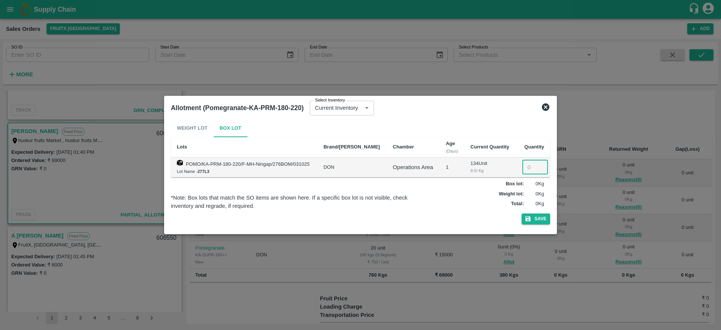
click at [523, 168] on input "number" at bounding box center [536, 167] width 26 height 14
type input "20"
drag, startPoint x: 534, startPoint y: 226, endPoint x: 535, endPoint y: 219, distance: 7.6
click at [535, 219] on div "Weight Lot Box Lot Lots Brand/Marka Chamber Age (Days) Current Quantity Quantit…" at bounding box center [360, 173] width 379 height 108
click at [535, 219] on button "Save" at bounding box center [536, 218] width 29 height 11
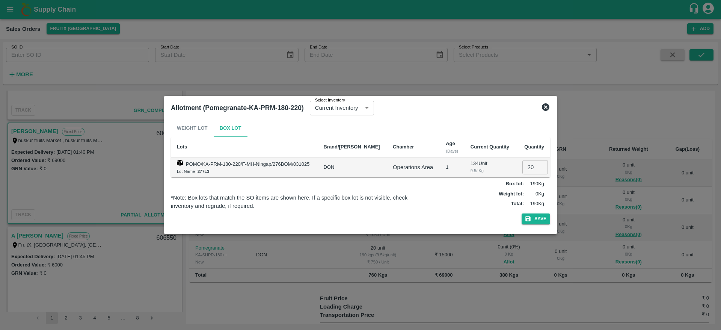
click at [545, 109] on icon at bounding box center [546, 107] width 8 height 8
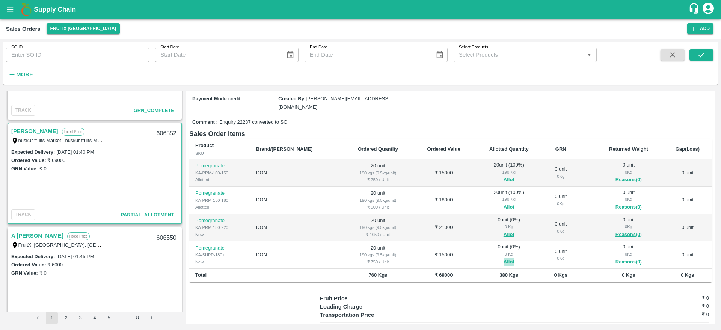
click at [504, 258] on button "Allot" at bounding box center [509, 262] width 11 height 9
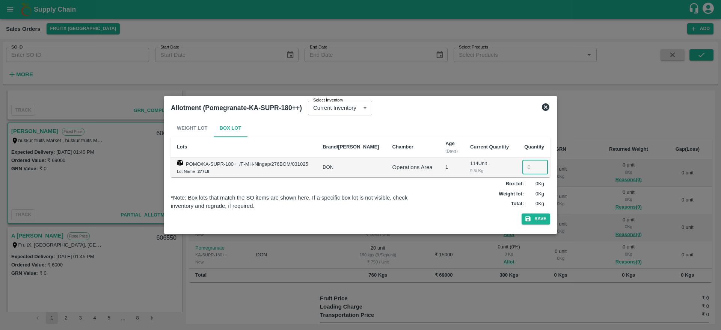
click at [533, 171] on input "number" at bounding box center [536, 167] width 26 height 14
type input "20"
click at [538, 219] on button "Save" at bounding box center [536, 218] width 29 height 11
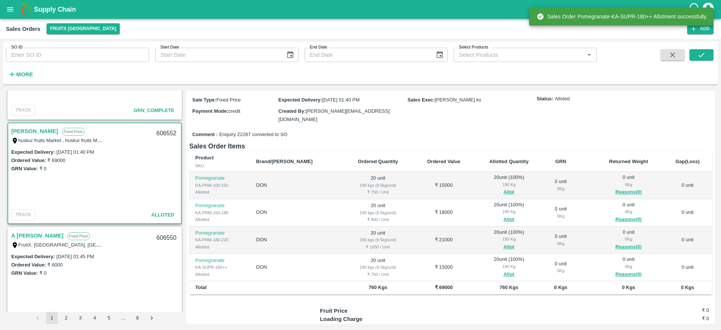
scroll to position [0, 0]
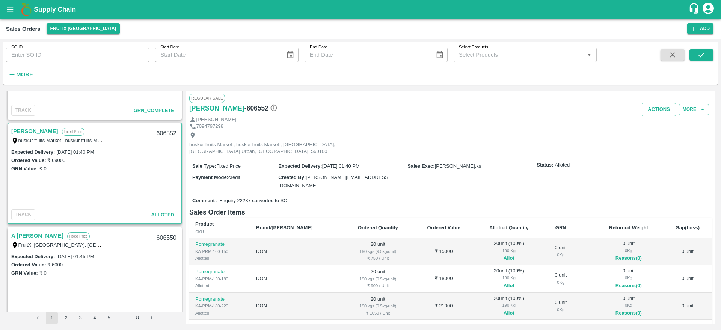
click at [24, 127] on link "[PERSON_NAME]" at bounding box center [34, 131] width 47 height 10
click at [161, 131] on div "606552" at bounding box center [166, 134] width 29 height 18
copy div "606552"
click at [647, 108] on button "Actions" at bounding box center [659, 109] width 34 height 13
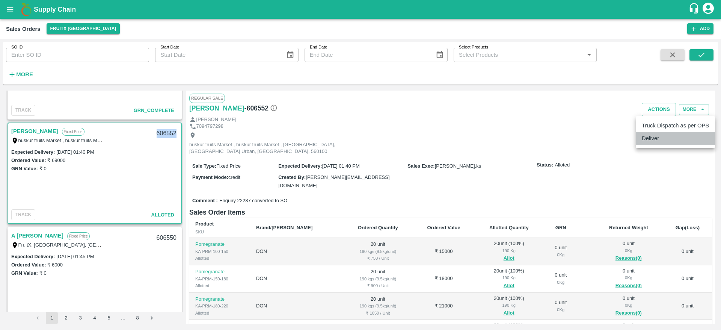
click at [642, 137] on li "Deliver" at bounding box center [675, 138] width 79 height 13
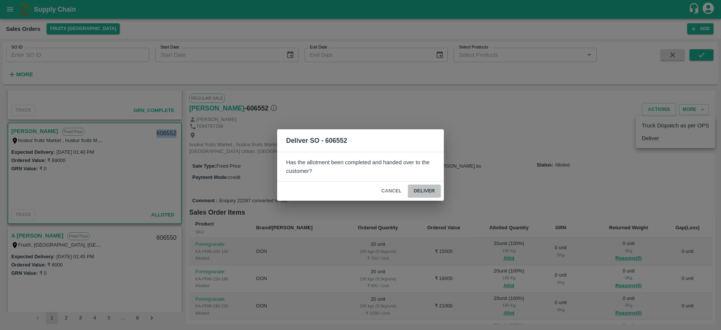
click at [438, 193] on button "Deliver" at bounding box center [424, 190] width 33 height 13
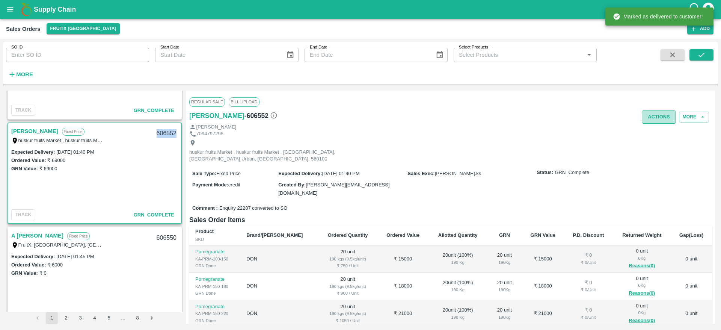
click at [650, 115] on button "Actions" at bounding box center [659, 116] width 34 height 13
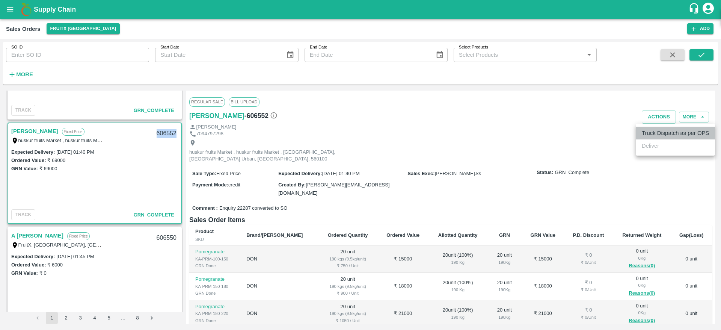
click at [650, 134] on li "Truck Dispatch as per OPS" at bounding box center [675, 133] width 79 height 13
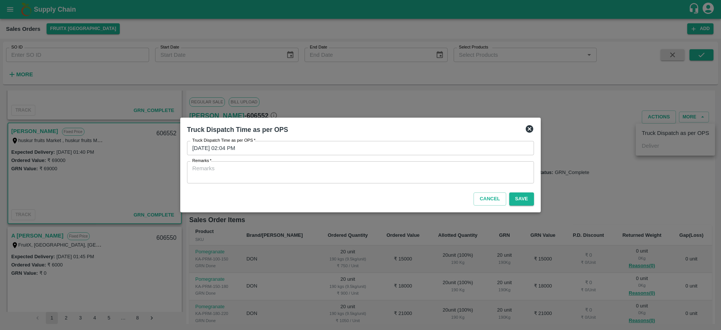
click at [409, 163] on div "x Remarks" at bounding box center [360, 172] width 347 height 22
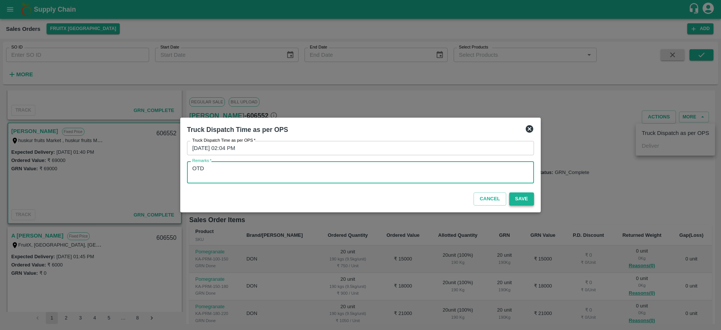
type textarea "OTD"
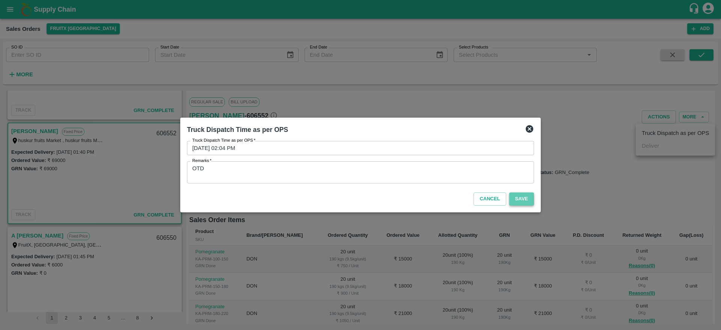
click at [519, 200] on button "Save" at bounding box center [521, 198] width 25 height 13
click at [526, 124] on icon at bounding box center [529, 128] width 9 height 9
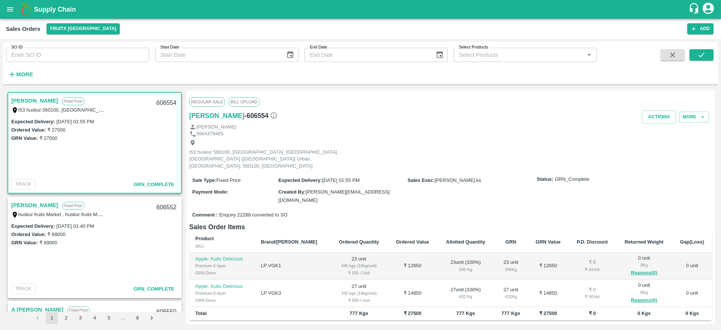
click at [24, 207] on link "[PERSON_NAME]" at bounding box center [34, 205] width 47 height 10
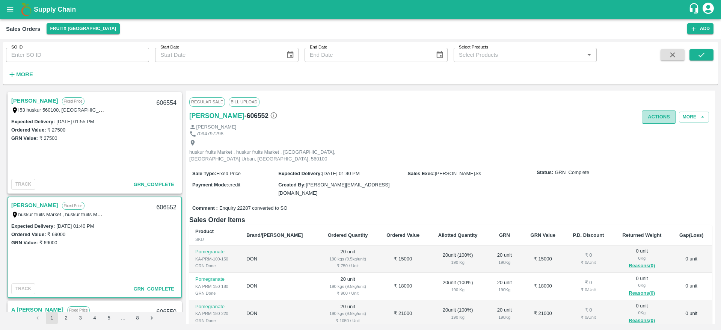
click at [649, 119] on button "Actions" at bounding box center [659, 116] width 34 height 13
click at [444, 122] on div at bounding box center [360, 165] width 721 height 330
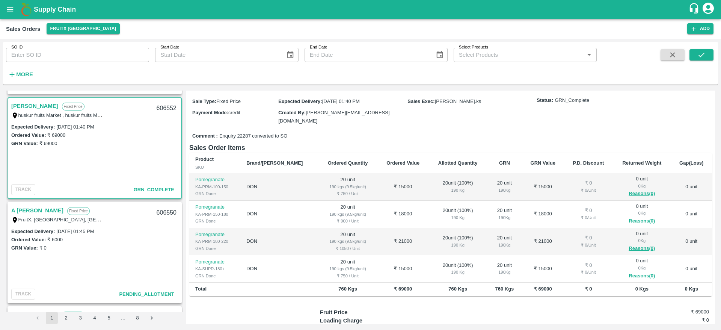
scroll to position [101, 0]
click at [32, 207] on link "A [PERSON_NAME]" at bounding box center [37, 208] width 52 height 10
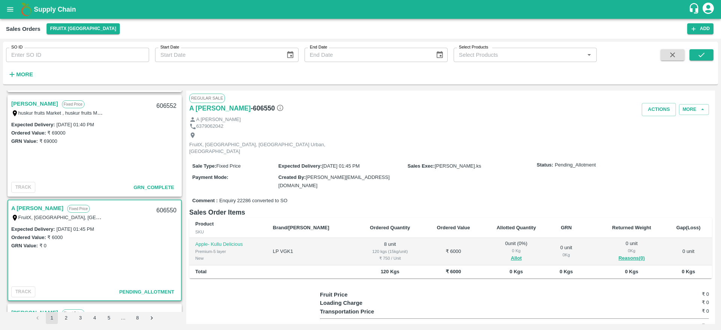
click at [33, 207] on link "A [PERSON_NAME]" at bounding box center [37, 208] width 52 height 10
click at [26, 200] on div "A [PERSON_NAME] Fixed Price FruitX, [GEOGRAPHIC_DATA], [GEOGRAPHIC_DATA] 606550" at bounding box center [94, 212] width 173 height 24
click at [162, 207] on div "606550" at bounding box center [166, 211] width 29 height 18
copy div "606550"
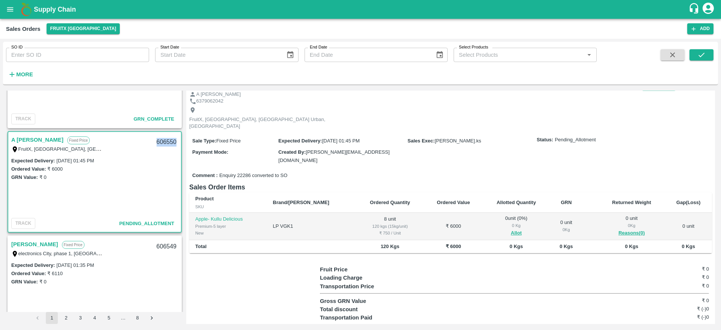
scroll to position [179, 0]
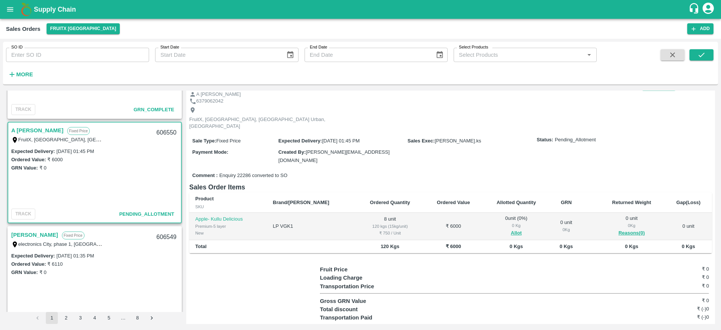
click at [495, 229] on span "Allot" at bounding box center [516, 233] width 55 height 9
click at [511, 229] on button "Allot" at bounding box center [516, 233] width 11 height 9
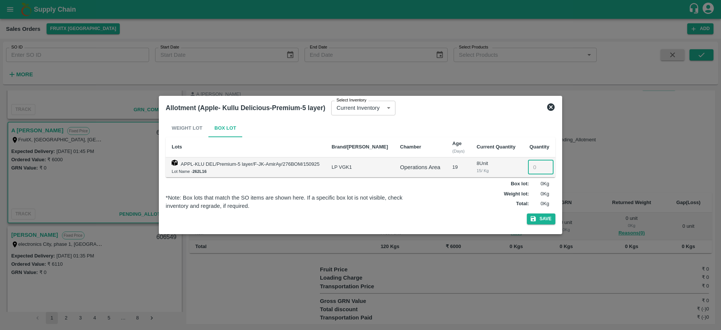
click at [528, 171] on input "number" at bounding box center [541, 167] width 26 height 14
type input "8"
click at [544, 220] on button "Save" at bounding box center [541, 218] width 29 height 11
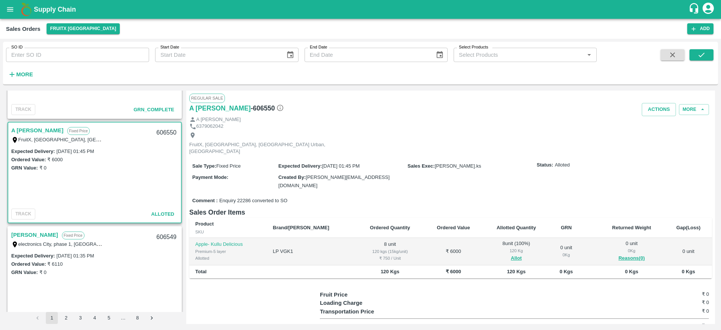
click at [33, 131] on link "A [PERSON_NAME]" at bounding box center [37, 130] width 52 height 10
click at [651, 114] on button "Actions" at bounding box center [659, 109] width 34 height 13
click at [651, 134] on li "Deliver" at bounding box center [675, 138] width 79 height 13
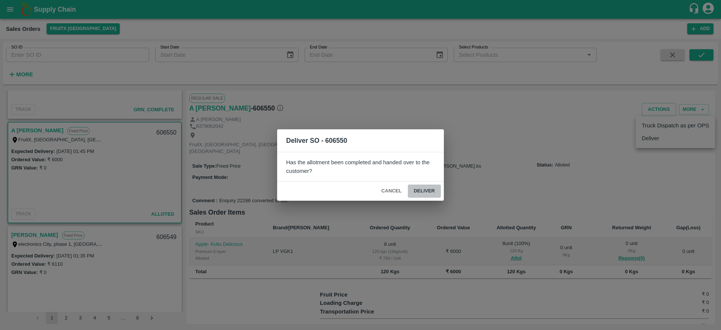
click at [429, 196] on button "Deliver" at bounding box center [424, 190] width 33 height 13
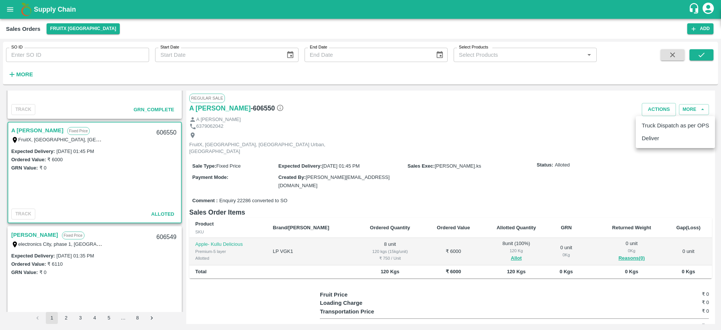
click at [538, 134] on div at bounding box center [360, 165] width 721 height 330
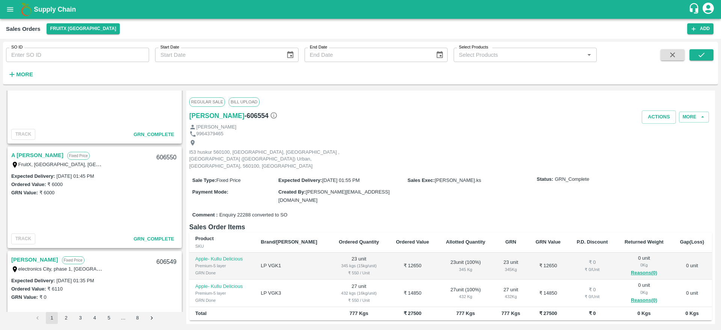
scroll to position [154, 0]
click at [39, 160] on link "A [PERSON_NAME]" at bounding box center [37, 156] width 52 height 10
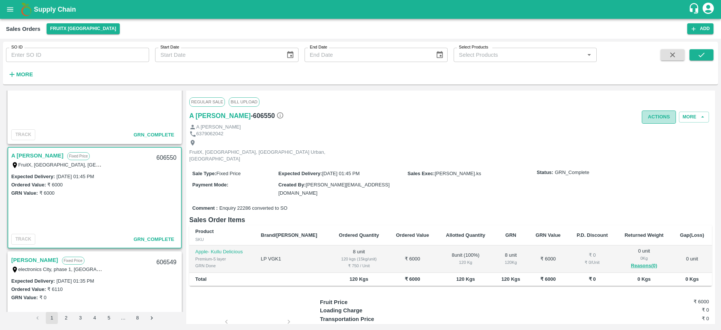
click at [651, 118] on button "Actions" at bounding box center [659, 116] width 34 height 13
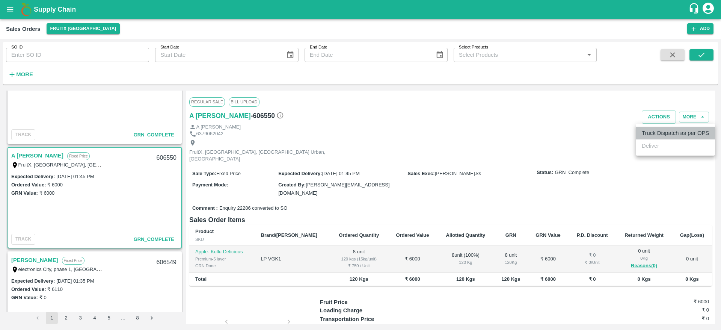
click at [655, 133] on li "Truck Dispatch as per OPS" at bounding box center [675, 133] width 79 height 13
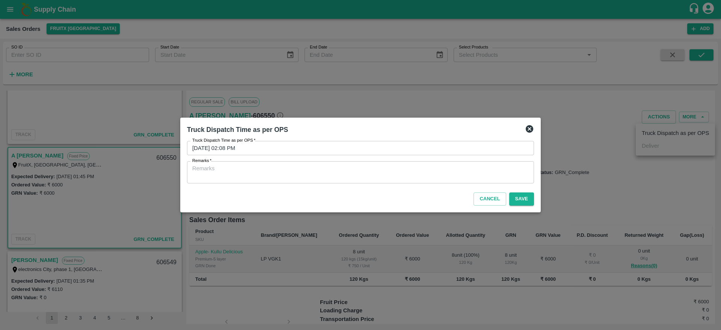
click at [369, 180] on div "x Remarks" at bounding box center [360, 172] width 347 height 22
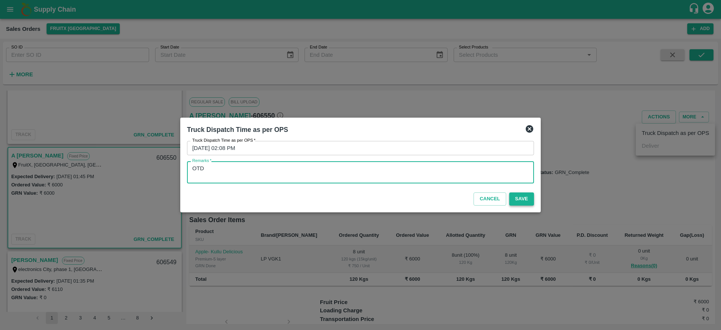
type textarea "OTD"
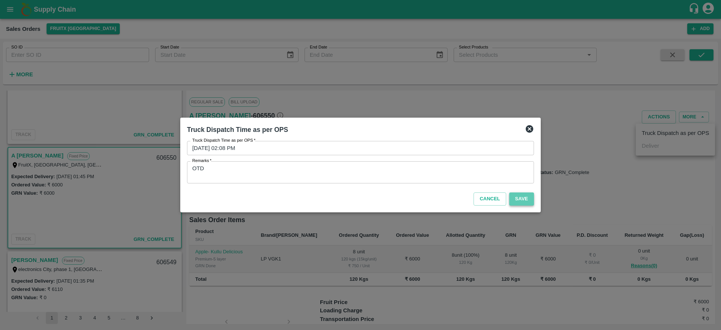
click at [520, 199] on button "Save" at bounding box center [521, 198] width 25 height 13
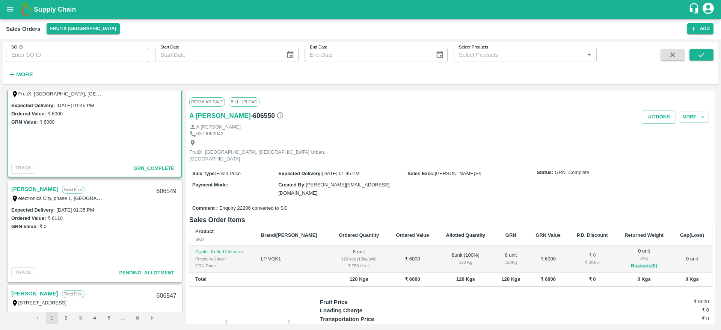
scroll to position [227, 0]
click at [36, 189] on link "[PERSON_NAME]" at bounding box center [34, 188] width 47 height 10
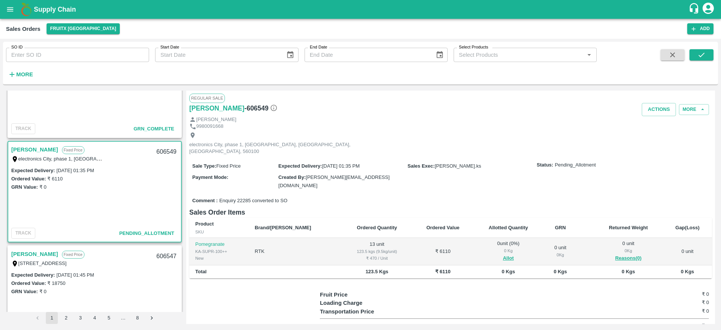
scroll to position [271, 0]
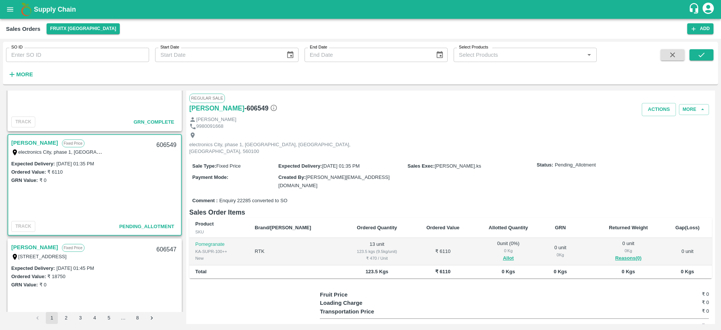
click at [33, 141] on link "[PERSON_NAME]" at bounding box center [34, 143] width 47 height 10
click at [503, 254] on button "Allot" at bounding box center [508, 258] width 11 height 9
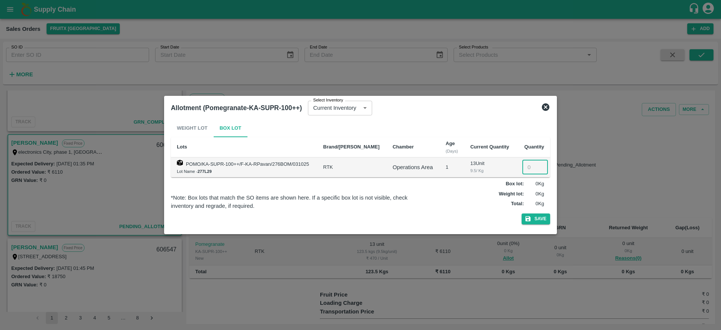
click at [529, 171] on input "number" at bounding box center [536, 167] width 26 height 14
type input "13"
click at [541, 212] on div "Weight Lot Box Lot Lots Brand/Marka Chamber Age (Days) Current Quantity Quantit…" at bounding box center [360, 173] width 379 height 108
click at [541, 215] on button "Save" at bounding box center [536, 218] width 29 height 11
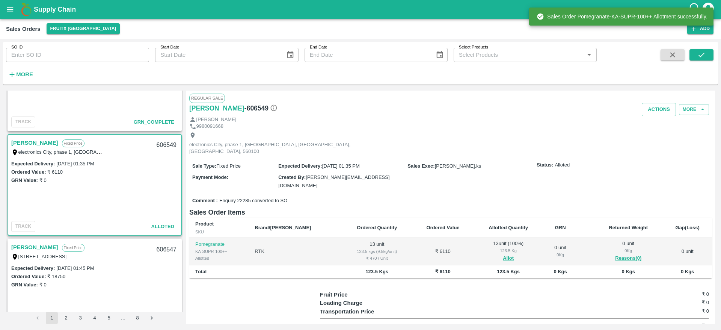
click at [163, 143] on div "606549" at bounding box center [166, 145] width 29 height 18
copy div "606549"
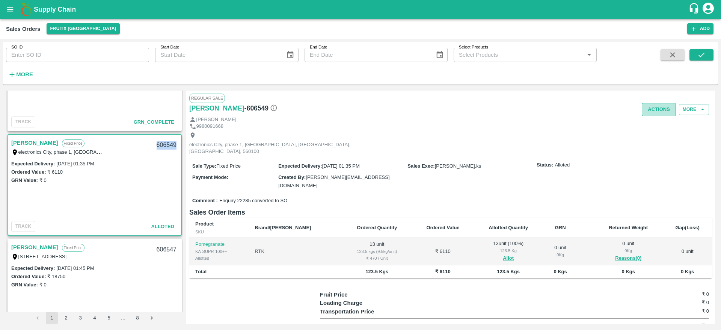
click at [657, 109] on button "Actions" at bounding box center [659, 109] width 34 height 13
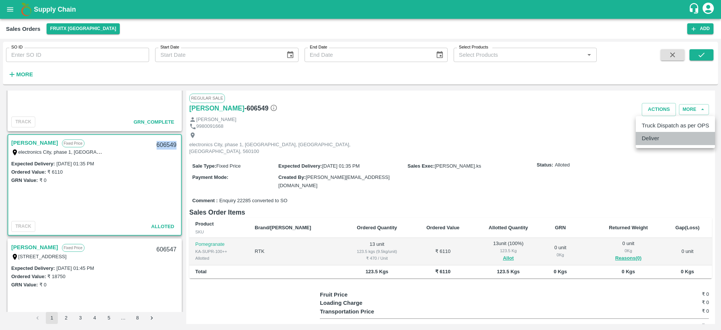
click at [660, 134] on li "Deliver" at bounding box center [675, 138] width 79 height 13
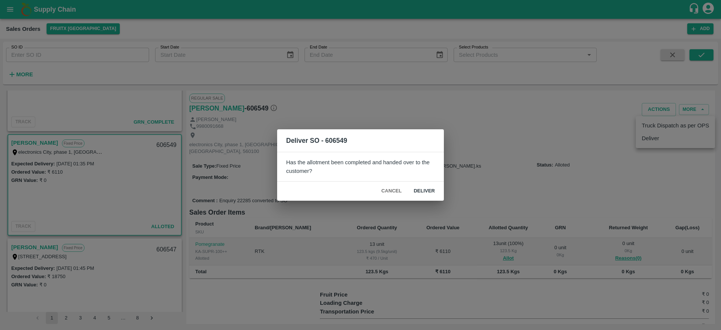
click at [419, 184] on div "Cancel Deliver" at bounding box center [360, 190] width 167 height 19
click at [419, 186] on button "Deliver" at bounding box center [424, 190] width 33 height 13
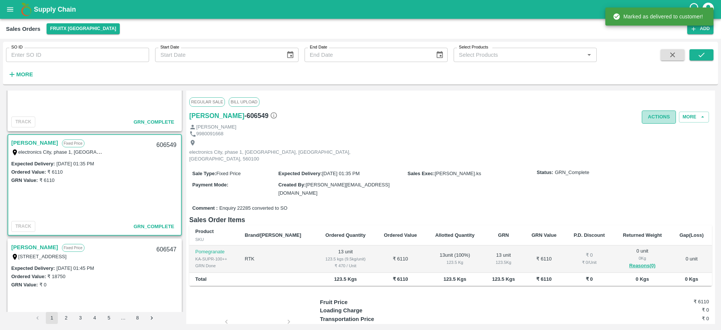
click at [658, 121] on button "Actions" at bounding box center [659, 116] width 34 height 13
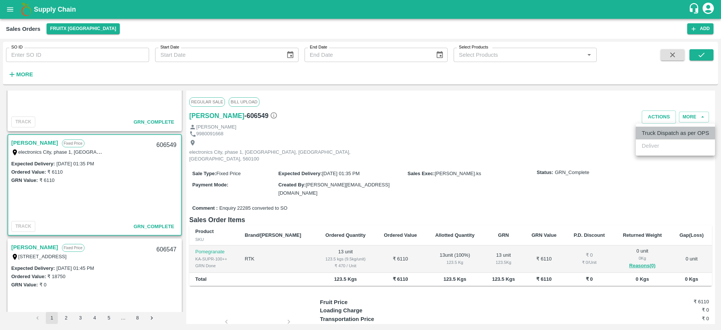
click at [659, 128] on li "Truck Dispatch as per OPS" at bounding box center [675, 133] width 79 height 13
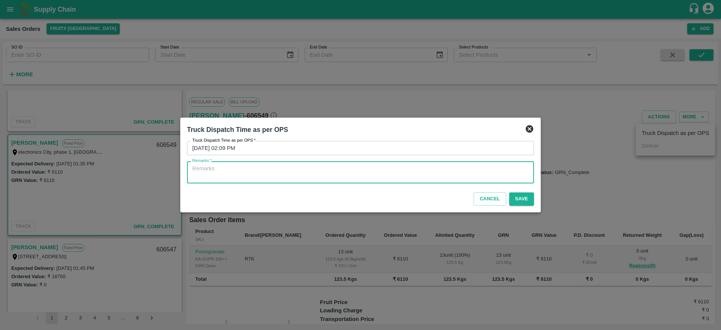
click at [434, 172] on textarea "Remarks   *" at bounding box center [360, 173] width 337 height 16
type textarea "OTD"
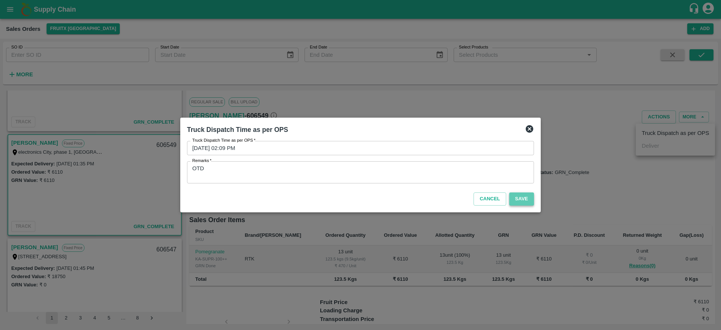
click at [519, 203] on button "Save" at bounding box center [521, 198] width 25 height 13
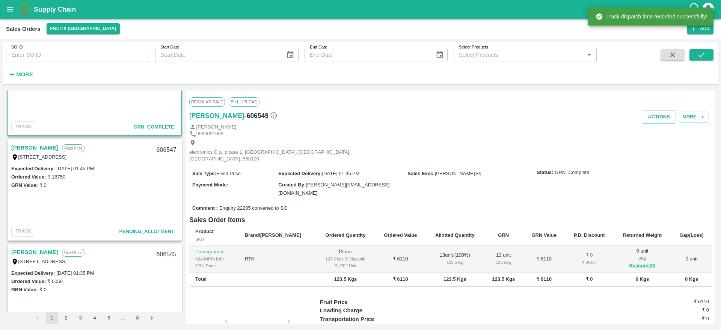
scroll to position [368, 0]
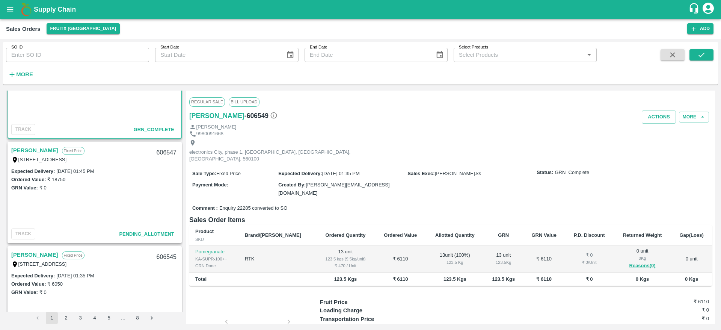
click at [22, 156] on div "[STREET_ADDRESS]" at bounding box center [58, 159] width 94 height 8
click at [21, 150] on link "[PERSON_NAME]" at bounding box center [34, 150] width 47 height 10
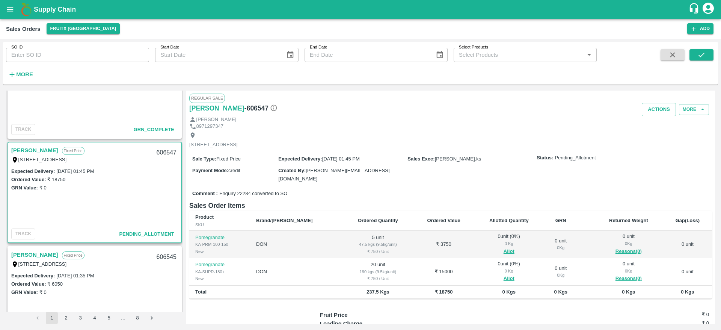
scroll to position [18, 0]
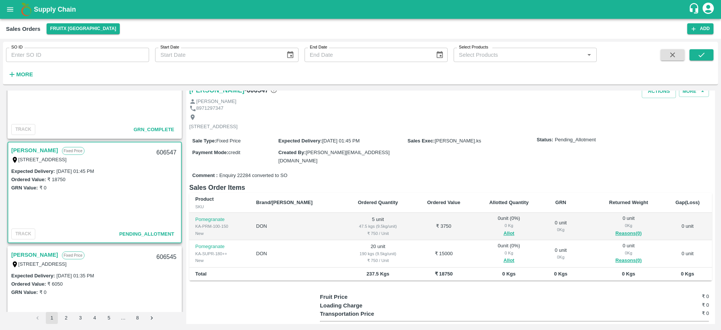
click at [12, 155] on div "[STREET_ADDRESS]" at bounding box center [58, 159] width 94 height 8
click at [160, 148] on div "606547" at bounding box center [166, 153] width 29 height 18
copy div "606547"
click at [504, 232] on button "Allot" at bounding box center [509, 233] width 11 height 9
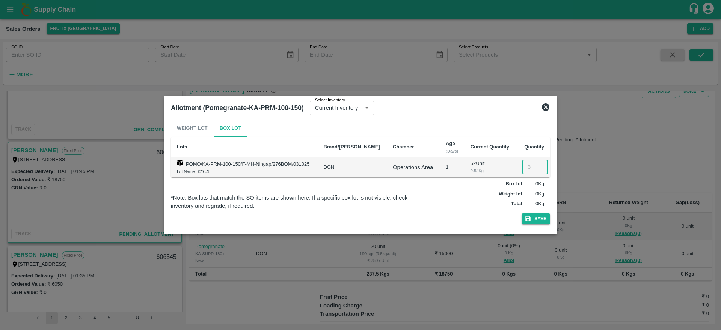
click at [523, 168] on input "number" at bounding box center [536, 167] width 26 height 14
type input "5"
click at [538, 216] on button "Save" at bounding box center [536, 218] width 29 height 11
click at [538, 216] on icon at bounding box center [536, 219] width 12 height 12
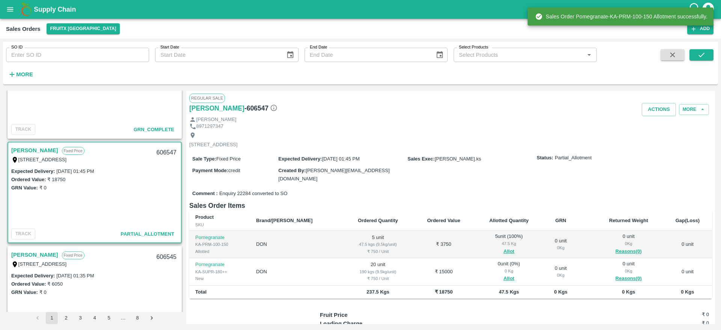
scroll to position [60, 0]
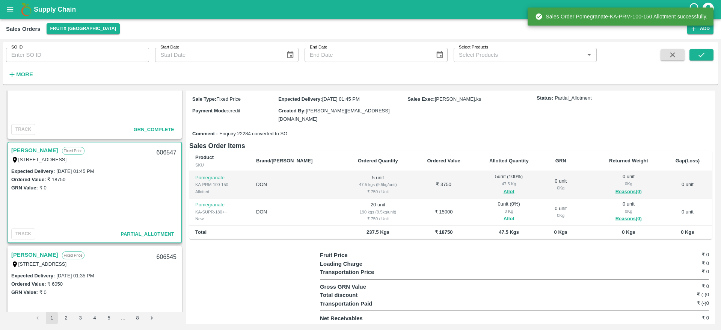
click at [504, 218] on button "Allot" at bounding box center [509, 218] width 11 height 9
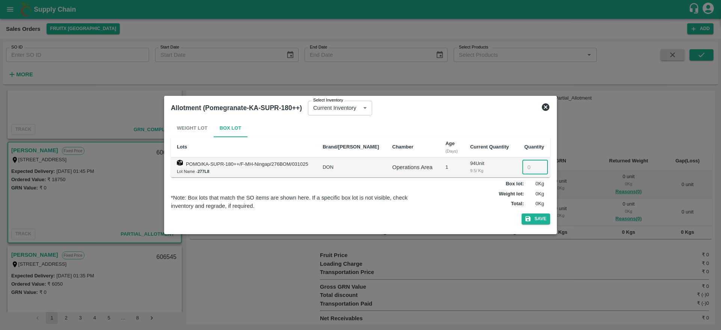
click at [527, 168] on input "number" at bounding box center [536, 167] width 26 height 14
type input "20"
click at [533, 220] on button "Save" at bounding box center [536, 218] width 29 height 11
click at [547, 105] on icon at bounding box center [546, 107] width 8 height 8
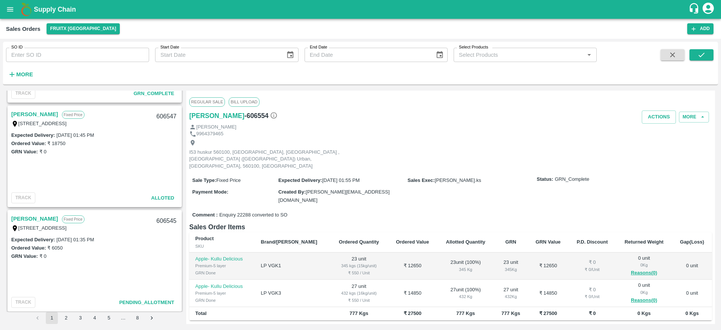
scroll to position [403, 0]
click at [20, 116] on link "[PERSON_NAME]" at bounding box center [34, 115] width 47 height 10
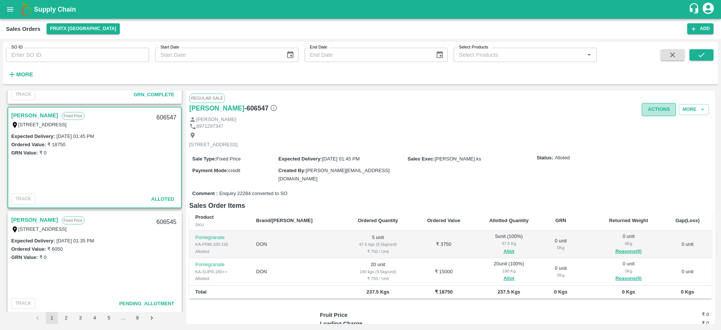
click at [647, 104] on button "Actions" at bounding box center [659, 109] width 34 height 13
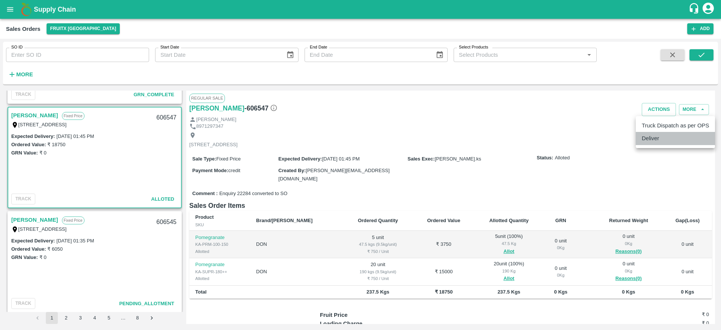
click at [651, 144] on li "Deliver" at bounding box center [675, 138] width 79 height 13
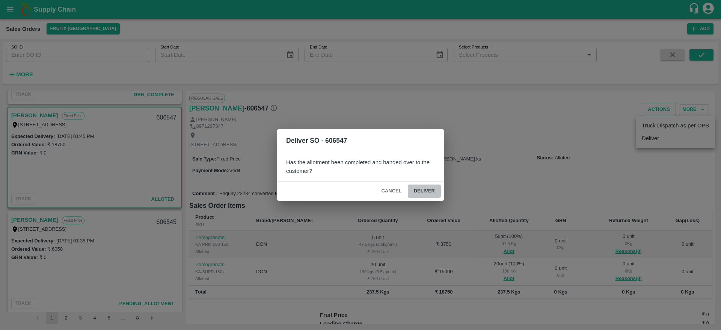
click at [434, 194] on button "Deliver" at bounding box center [424, 190] width 33 height 13
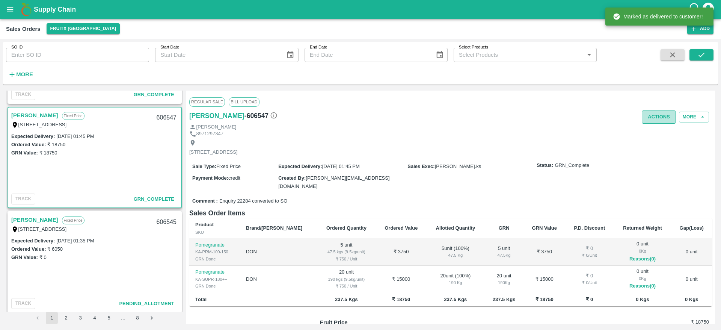
click at [653, 116] on button "Actions" at bounding box center [659, 116] width 34 height 13
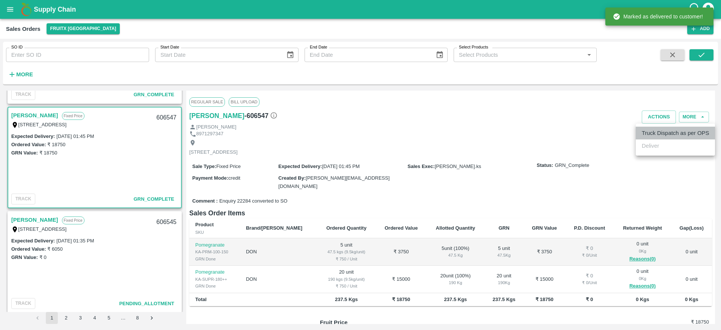
click at [658, 137] on li "Truck Dispatch as per OPS" at bounding box center [675, 133] width 79 height 13
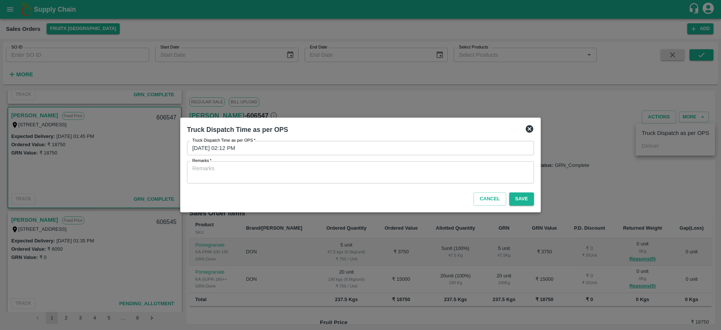
click at [345, 167] on textarea "Remarks   *" at bounding box center [360, 173] width 337 height 16
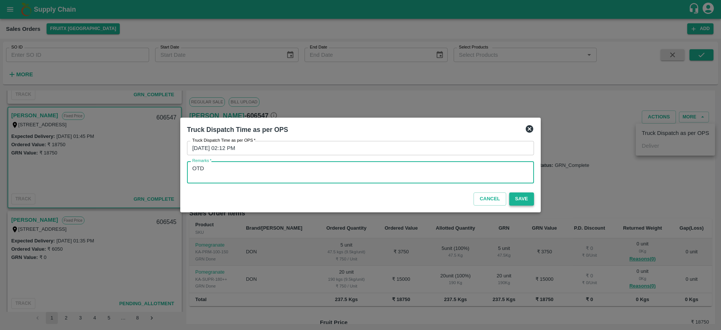
type textarea "OTD"
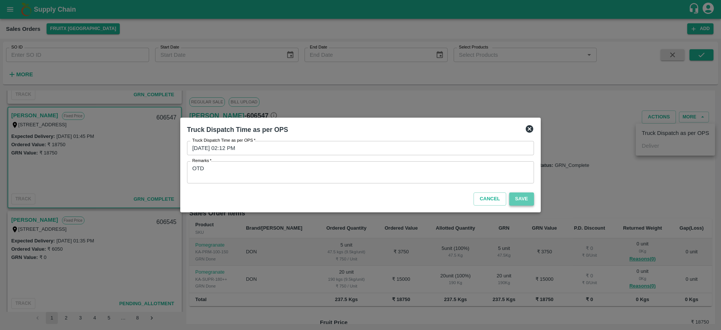
click at [521, 201] on button "Save" at bounding box center [521, 198] width 25 height 13
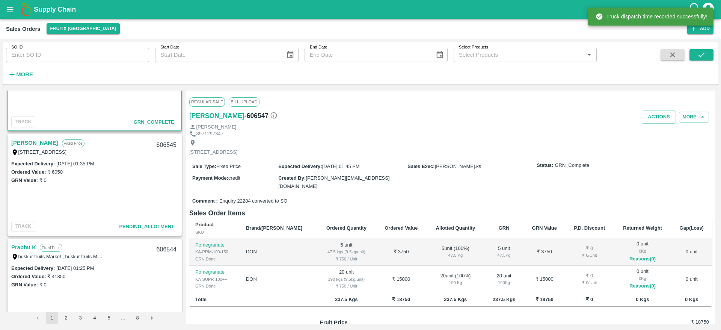
scroll to position [481, 0]
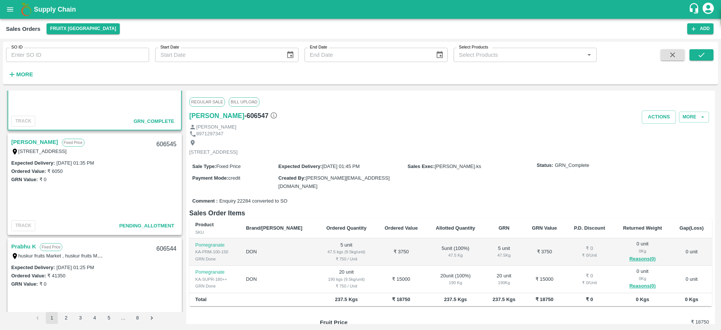
click at [21, 142] on link "[PERSON_NAME]" at bounding box center [34, 142] width 47 height 10
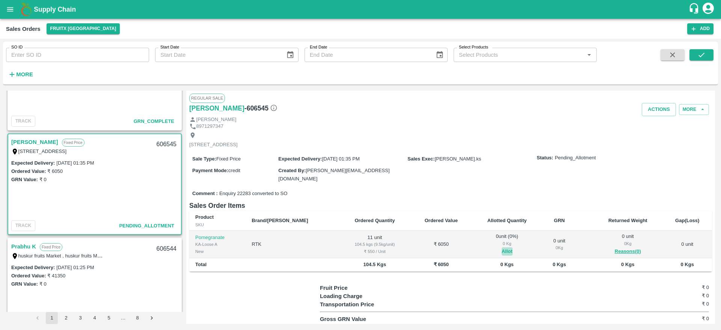
click at [502, 254] on button "Allot" at bounding box center [507, 251] width 11 height 9
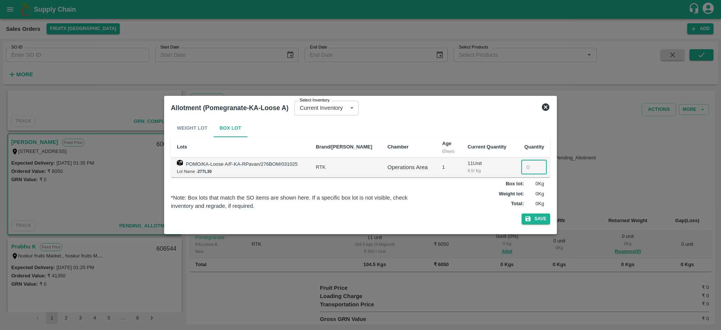
click at [523, 165] on input "number" at bounding box center [534, 167] width 26 height 14
type input "11"
click at [535, 214] on button "Save" at bounding box center [536, 218] width 29 height 11
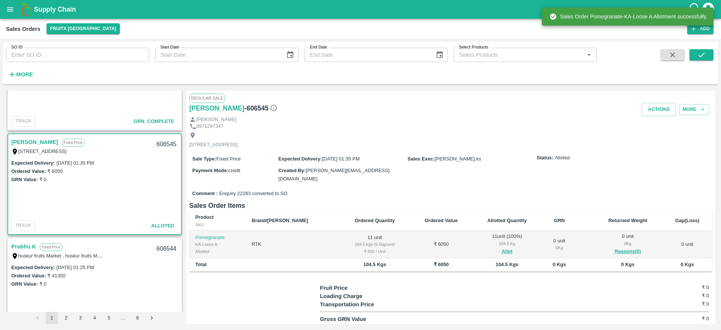
click at [158, 139] on div "606545" at bounding box center [166, 145] width 29 height 18
copy div "606545"
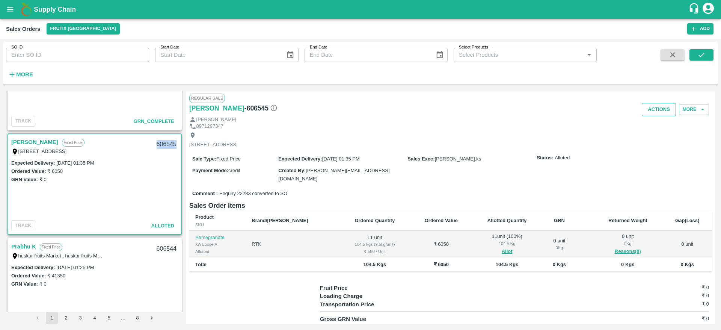
click at [660, 112] on button "Actions" at bounding box center [659, 109] width 34 height 13
click at [653, 139] on li "Deliver" at bounding box center [675, 138] width 79 height 13
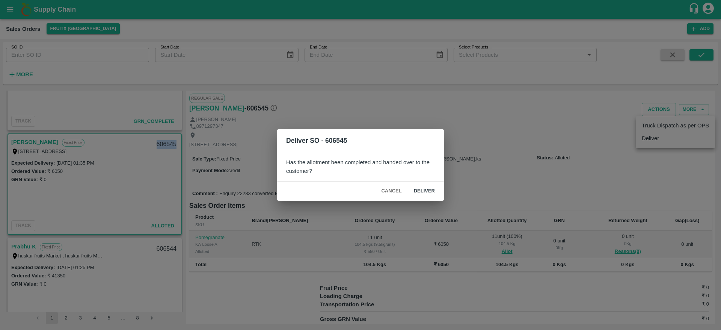
click at [423, 185] on button "Deliver" at bounding box center [424, 190] width 33 height 13
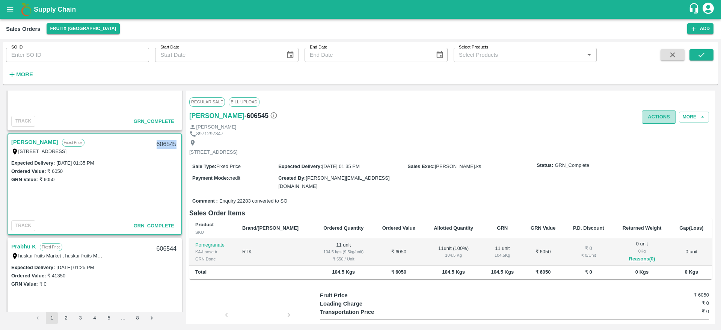
click at [645, 121] on button "Actions" at bounding box center [659, 116] width 34 height 13
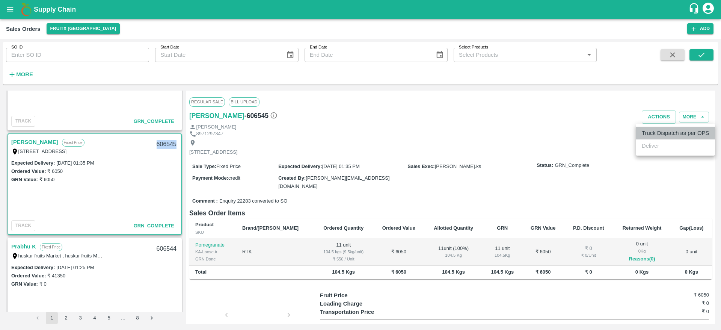
click at [672, 136] on li "Truck Dispatch as per OPS" at bounding box center [675, 133] width 79 height 13
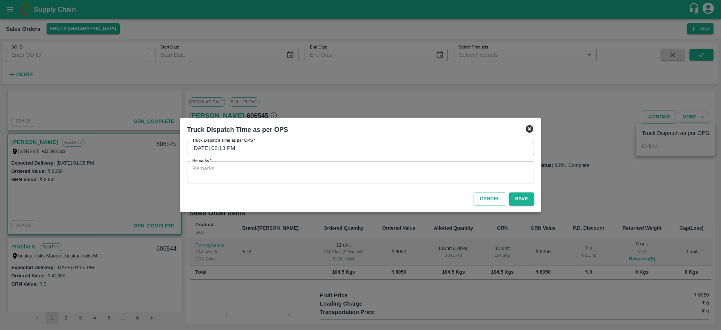
click at [394, 175] on textarea "Remarks   *" at bounding box center [360, 173] width 337 height 16
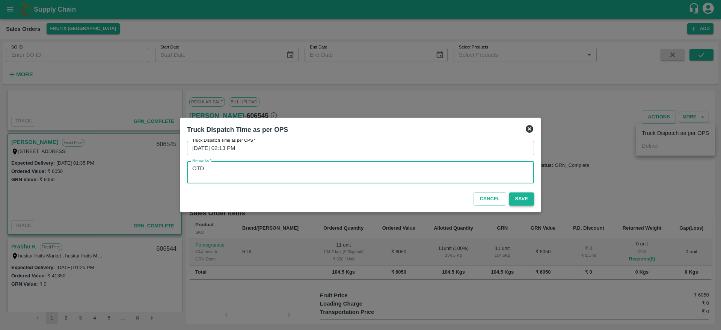
type textarea "OTD"
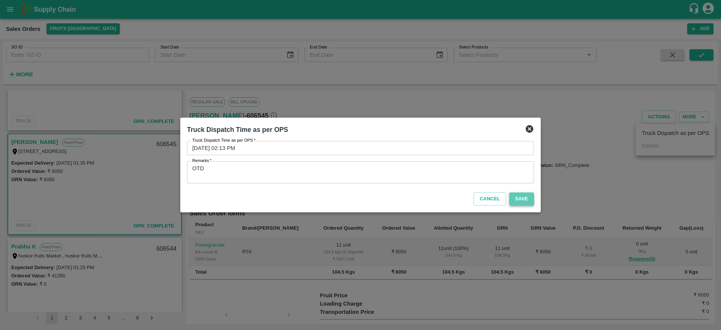
click at [519, 195] on button "Save" at bounding box center [521, 198] width 25 height 13
click at [528, 128] on icon at bounding box center [530, 129] width 8 height 8
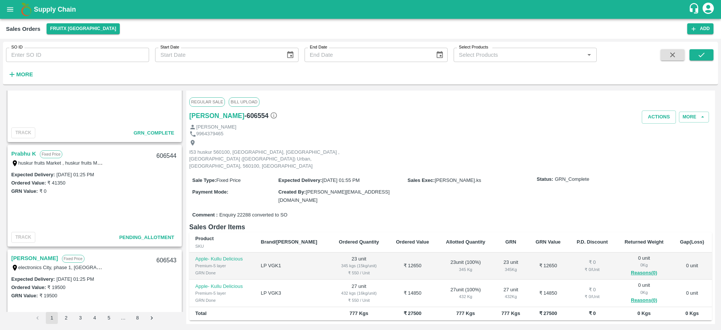
scroll to position [573, 0]
click at [22, 153] on link "Prabhu K" at bounding box center [23, 154] width 25 height 10
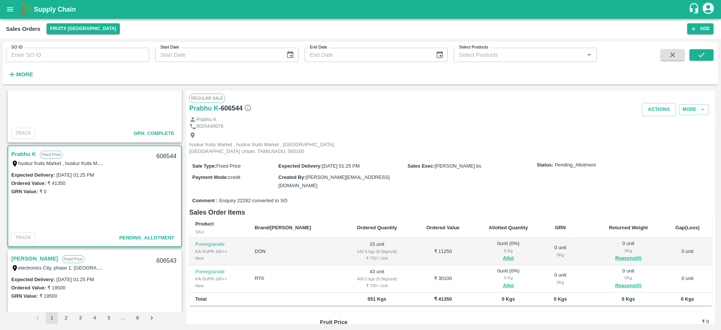
click at [159, 154] on div "606544" at bounding box center [166, 157] width 29 height 18
copy div "606544"
click at [503, 254] on button "Allot" at bounding box center [508, 258] width 11 height 9
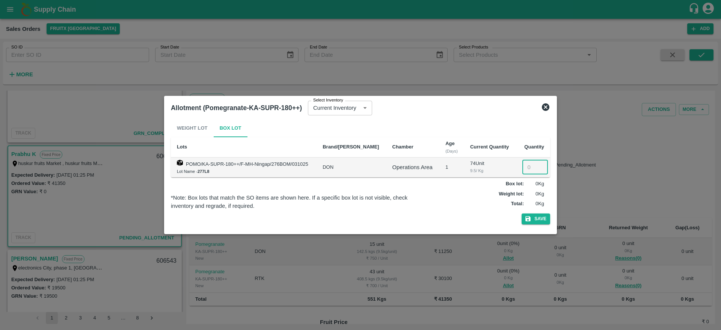
click at [531, 163] on input "number" at bounding box center [536, 167] width 26 height 14
type input "15"
click at [538, 219] on button "Save" at bounding box center [536, 218] width 29 height 11
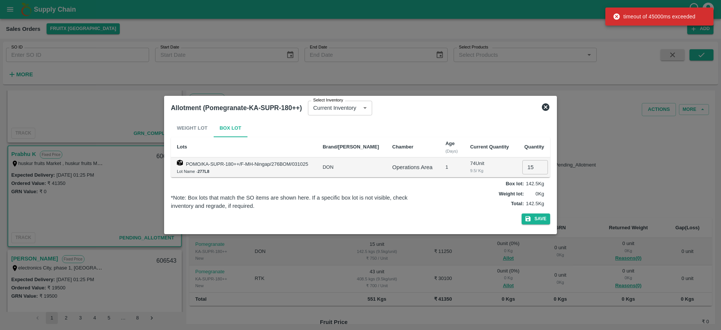
click at [548, 108] on icon at bounding box center [545, 107] width 9 height 9
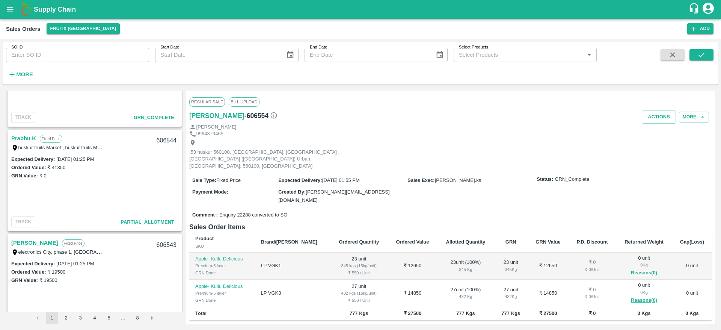
scroll to position [588, 0]
click at [25, 142] on link "Prabhu K" at bounding box center [23, 139] width 25 height 10
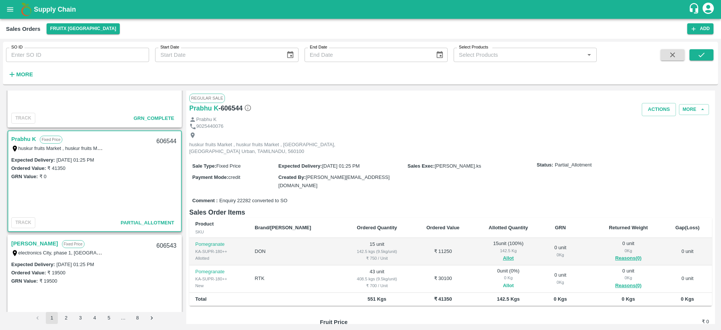
click at [503, 281] on button "Allot" at bounding box center [508, 285] width 11 height 9
type input "43"
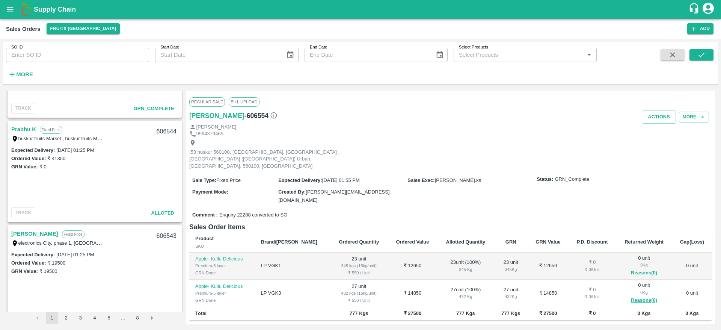
scroll to position [598, 0]
click at [14, 127] on link "Prabhu K" at bounding box center [23, 129] width 25 height 10
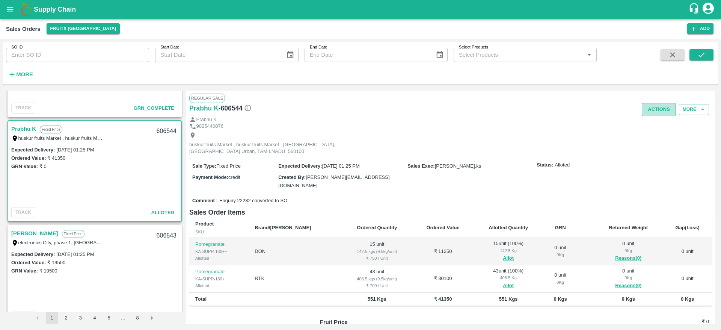
click at [655, 103] on button "Actions" at bounding box center [659, 109] width 34 height 13
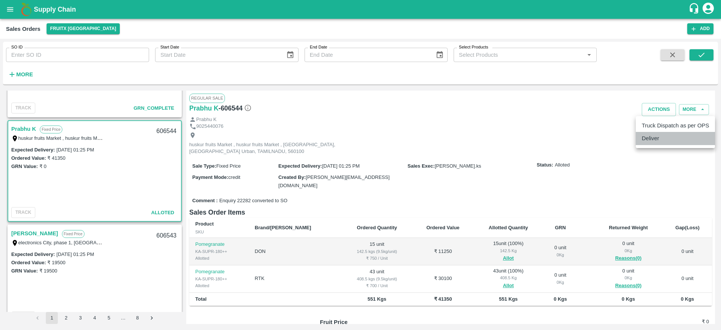
click at [652, 138] on li "Deliver" at bounding box center [675, 138] width 79 height 13
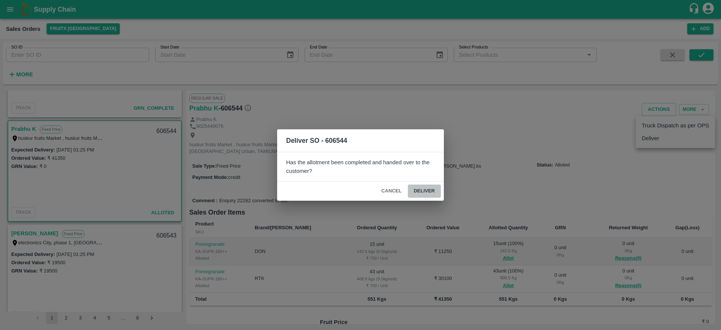
click at [424, 194] on button "Deliver" at bounding box center [424, 190] width 33 height 13
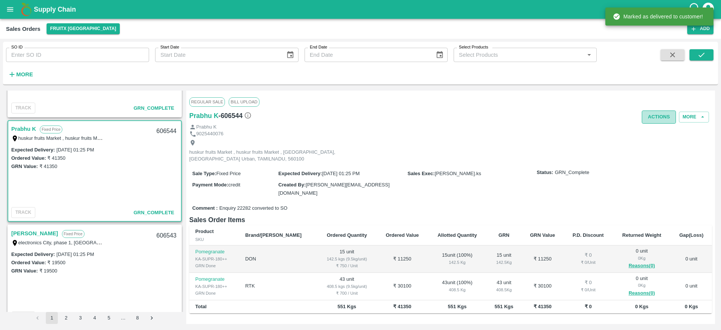
click at [656, 117] on button "Actions" at bounding box center [659, 116] width 34 height 13
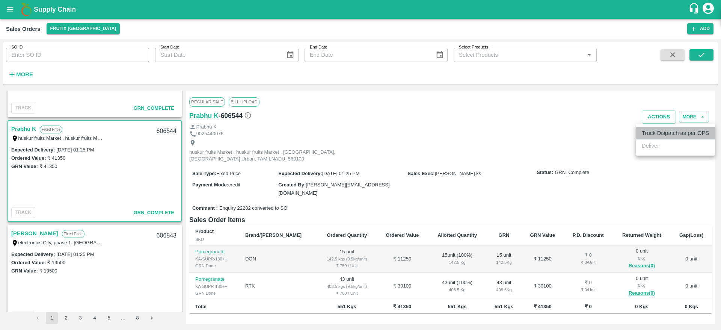
click at [656, 134] on li "Truck Dispatch as per OPS" at bounding box center [675, 133] width 79 height 13
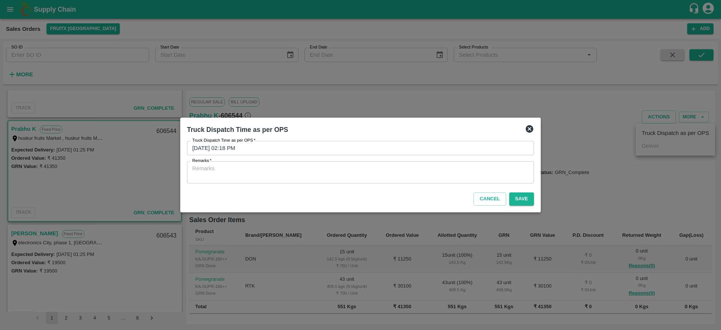
click at [393, 172] on textarea "Remarks   *" at bounding box center [360, 173] width 337 height 16
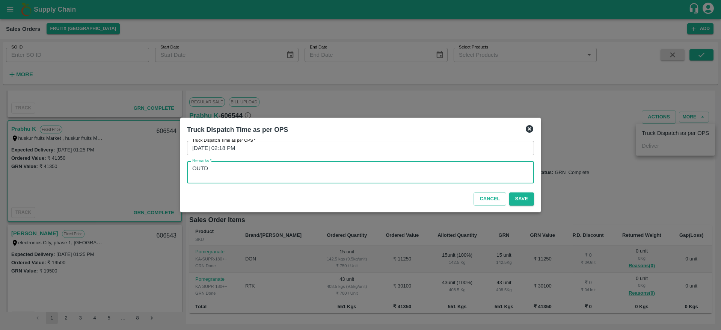
click at [201, 167] on textarea "OUTD" at bounding box center [360, 173] width 337 height 16
type textarea "OTD"
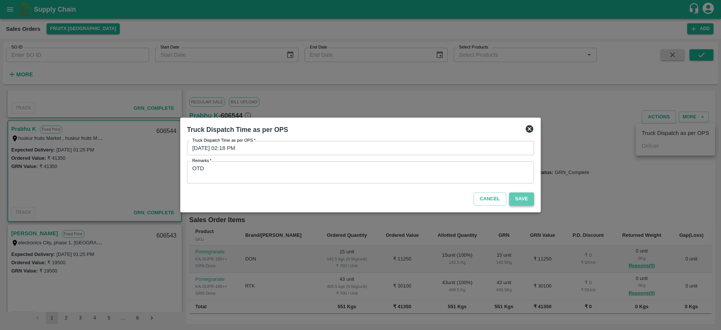
click at [518, 202] on button "Save" at bounding box center [521, 198] width 25 height 13
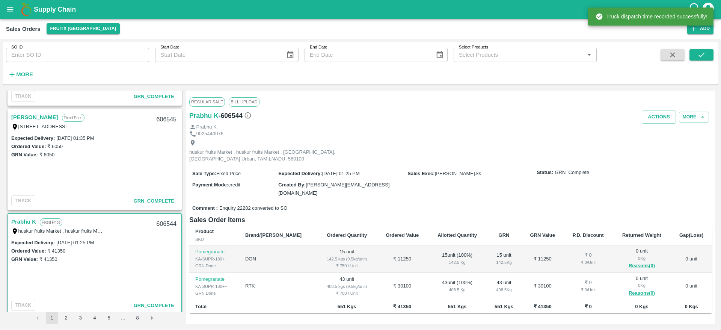
scroll to position [503, 0]
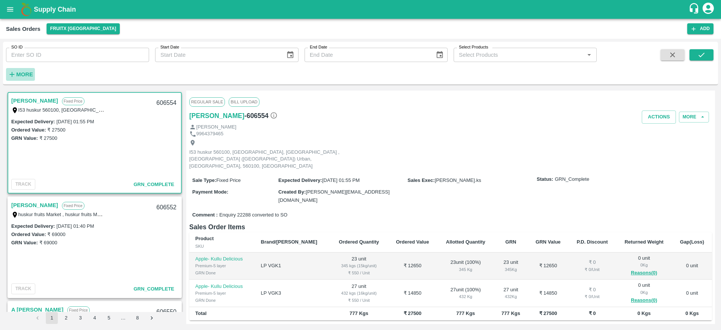
click at [27, 79] on button "More" at bounding box center [20, 74] width 29 height 13
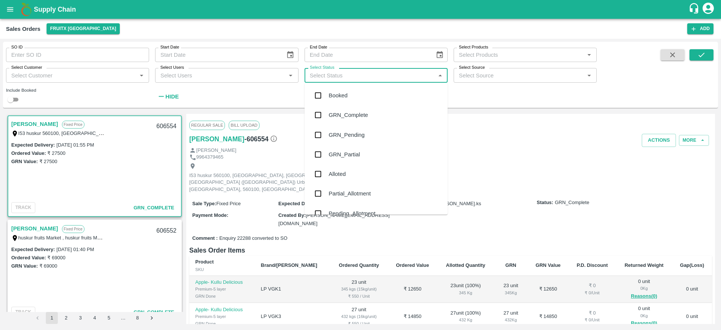
click at [343, 77] on input "Select Status" at bounding box center [370, 75] width 126 height 10
click at [340, 210] on div "Pending_Allotment" at bounding box center [352, 213] width 47 height 8
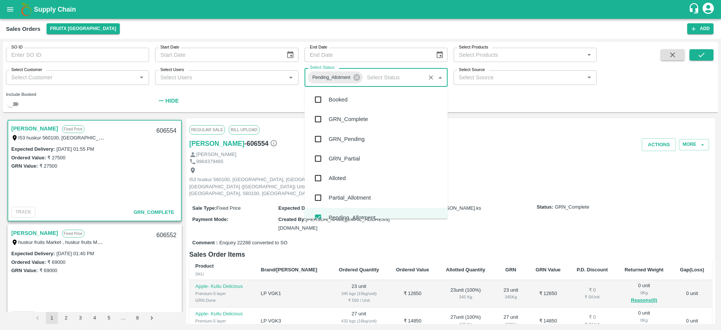
click at [419, 77] on input "Select Status" at bounding box center [393, 78] width 59 height 10
click at [354, 193] on div "Partial_Allotment" at bounding box center [350, 197] width 42 height 8
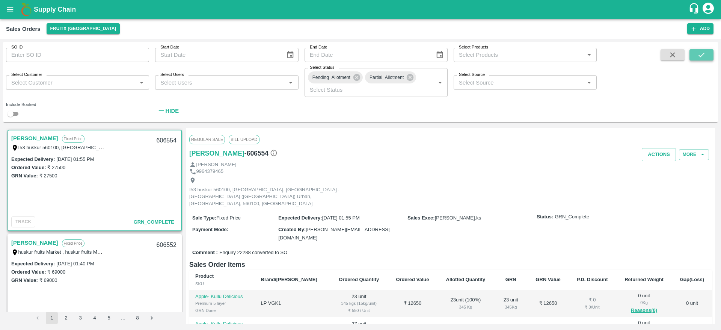
click at [698, 57] on icon "submit" at bounding box center [702, 55] width 8 height 8
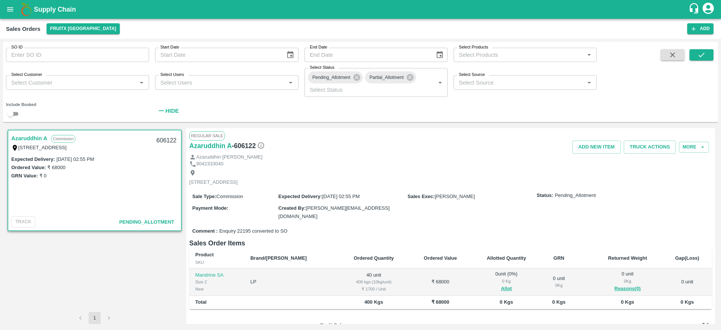
click at [30, 139] on link "Azaruddhin A" at bounding box center [29, 138] width 36 height 10
